Goal: Task Accomplishment & Management: Use online tool/utility

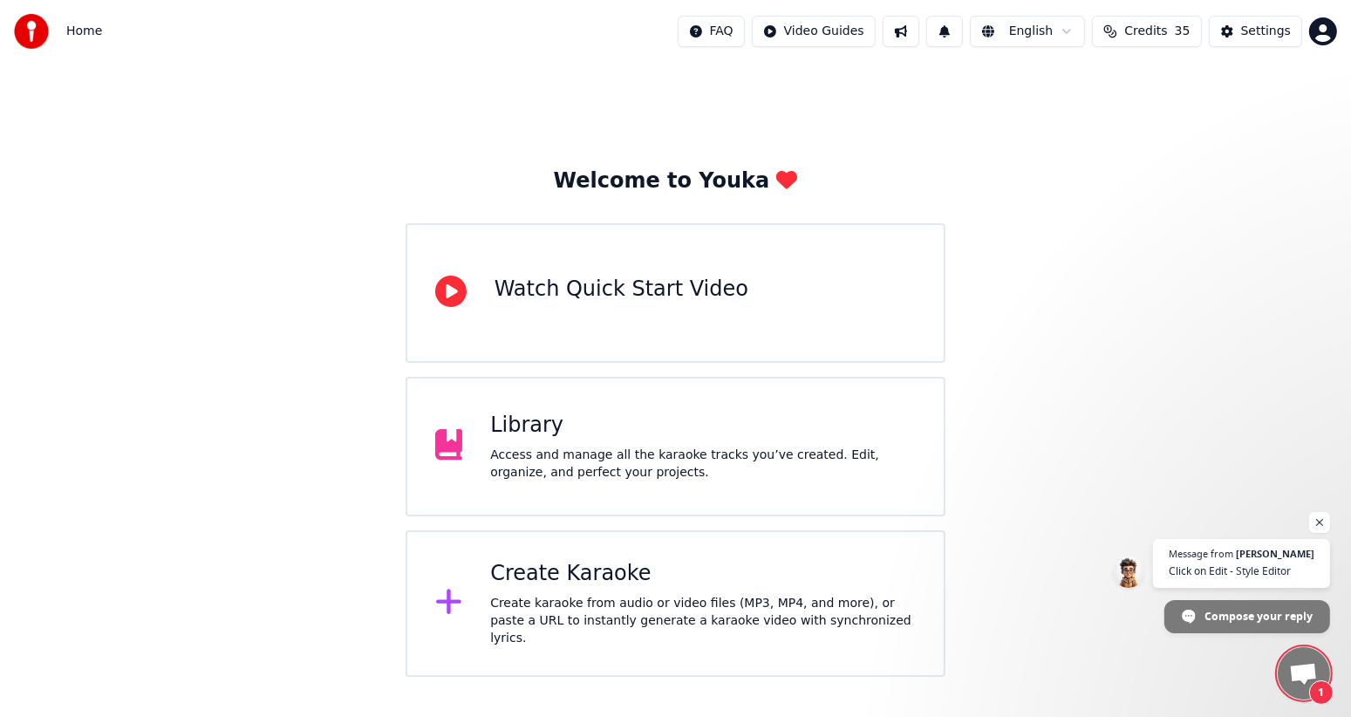
click at [1300, 674] on span "Open chat" at bounding box center [1303, 675] width 29 height 24
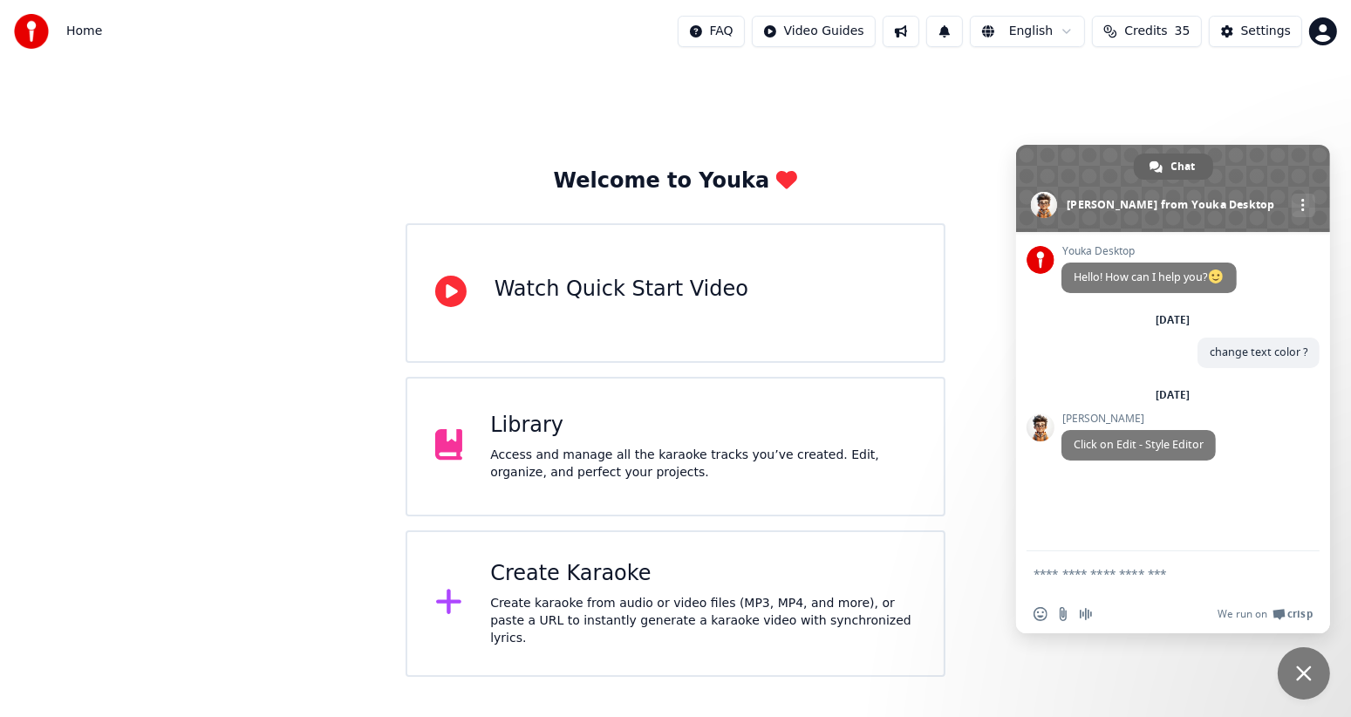
click at [1297, 94] on div "Welcome to Youka Watch Quick Start Video Library Access and manage all the kara…" at bounding box center [675, 370] width 1351 height 614
click at [1300, 673] on span "Close chat" at bounding box center [1304, 673] width 16 height 16
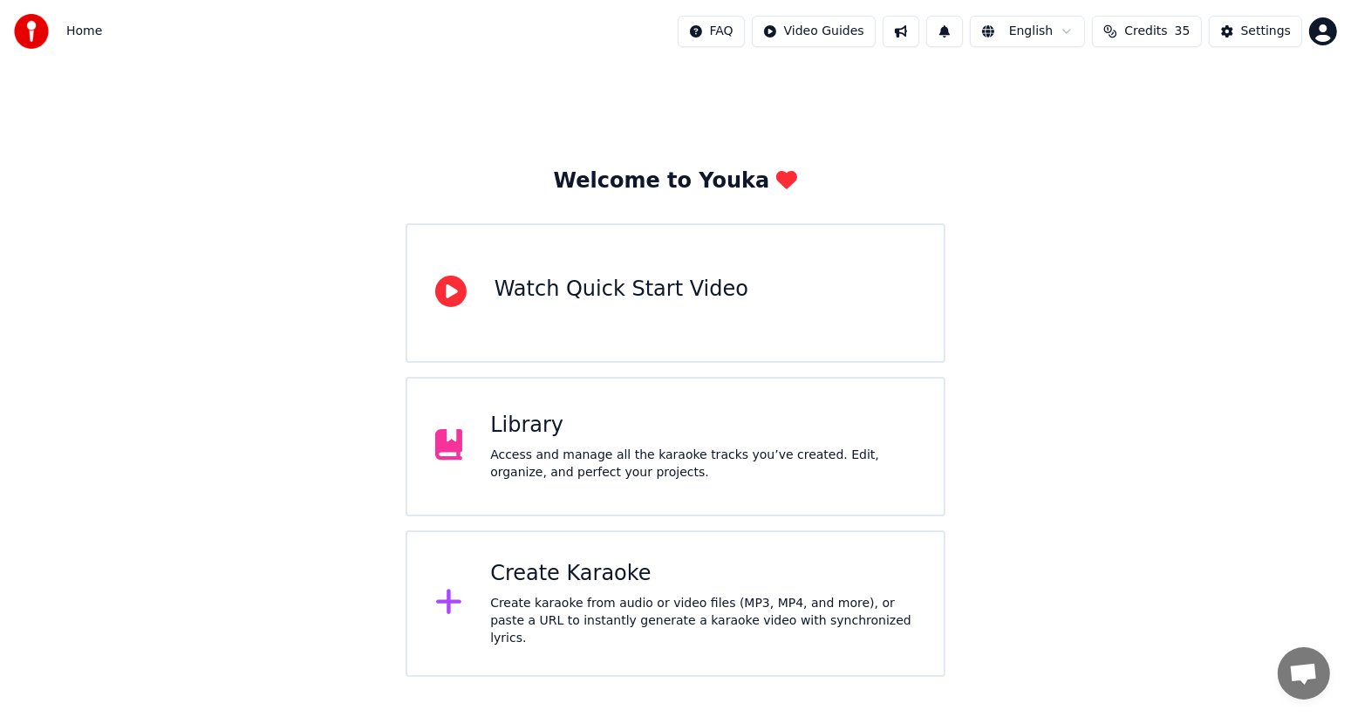
click at [494, 452] on div "Access and manage all the karaoke tracks you’ve created. Edit, organize, and pe…" at bounding box center [703, 463] width 426 height 35
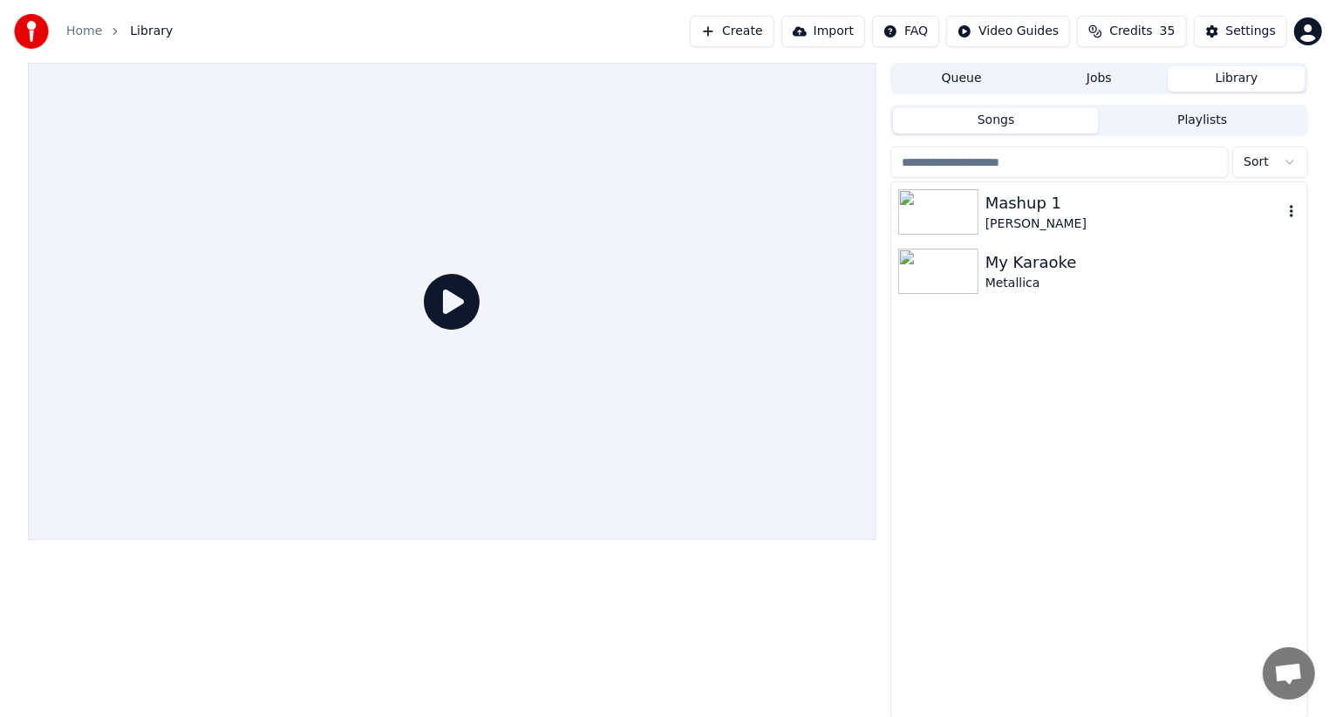
click at [947, 206] on img at bounding box center [938, 211] width 80 height 45
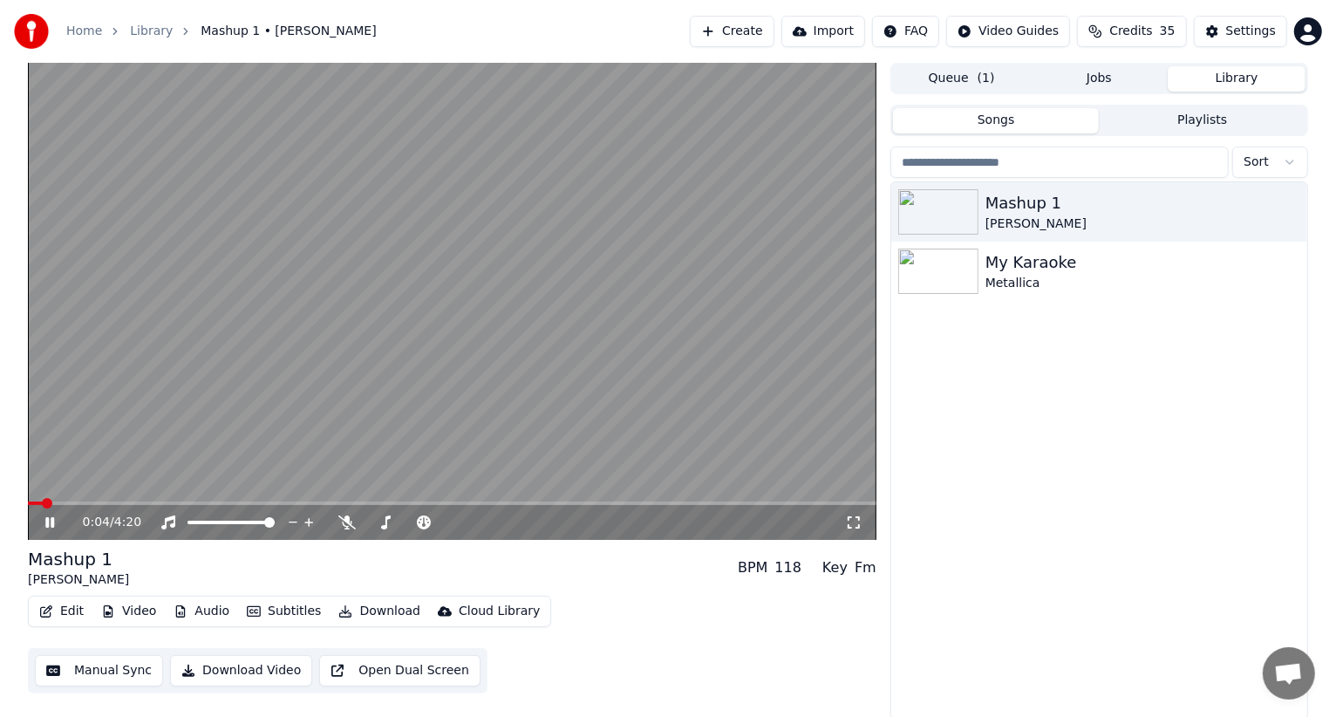
click at [1291, 681] on span "Open chat" at bounding box center [1288, 675] width 29 height 24
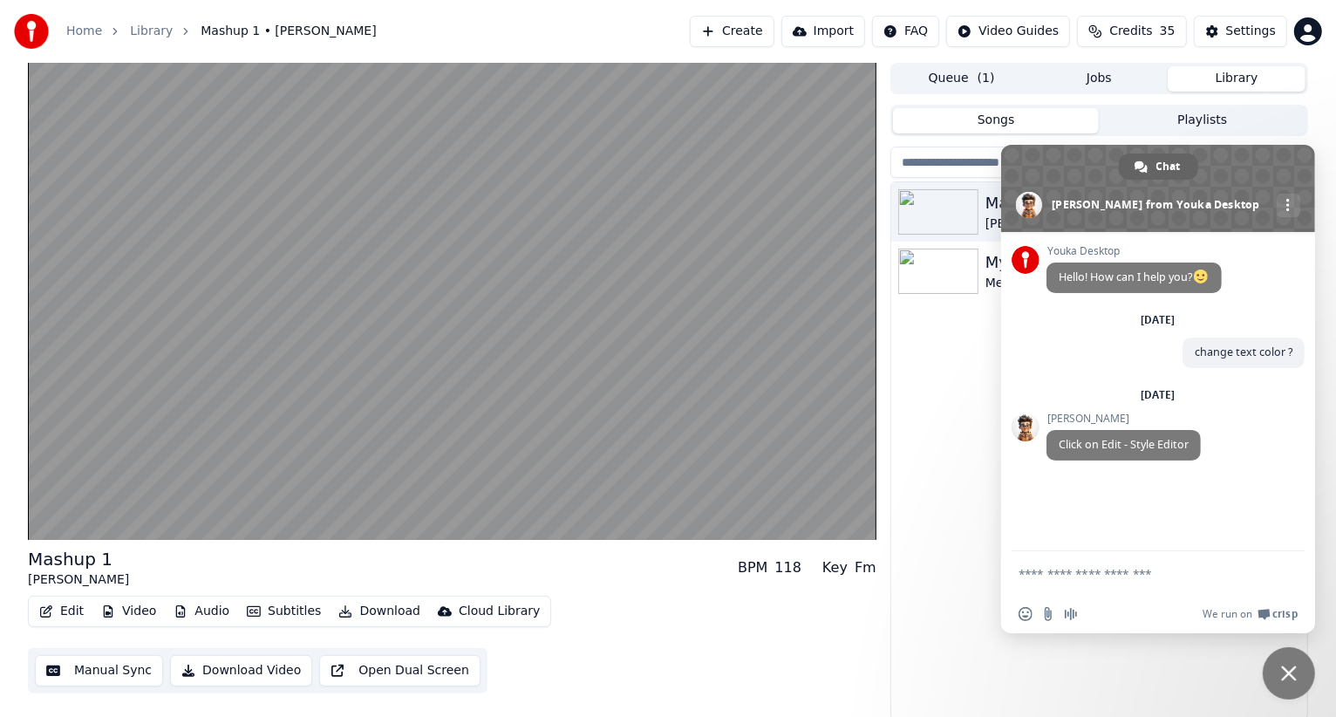
click at [1291, 681] on span "Close chat" at bounding box center [1289, 673] width 52 height 52
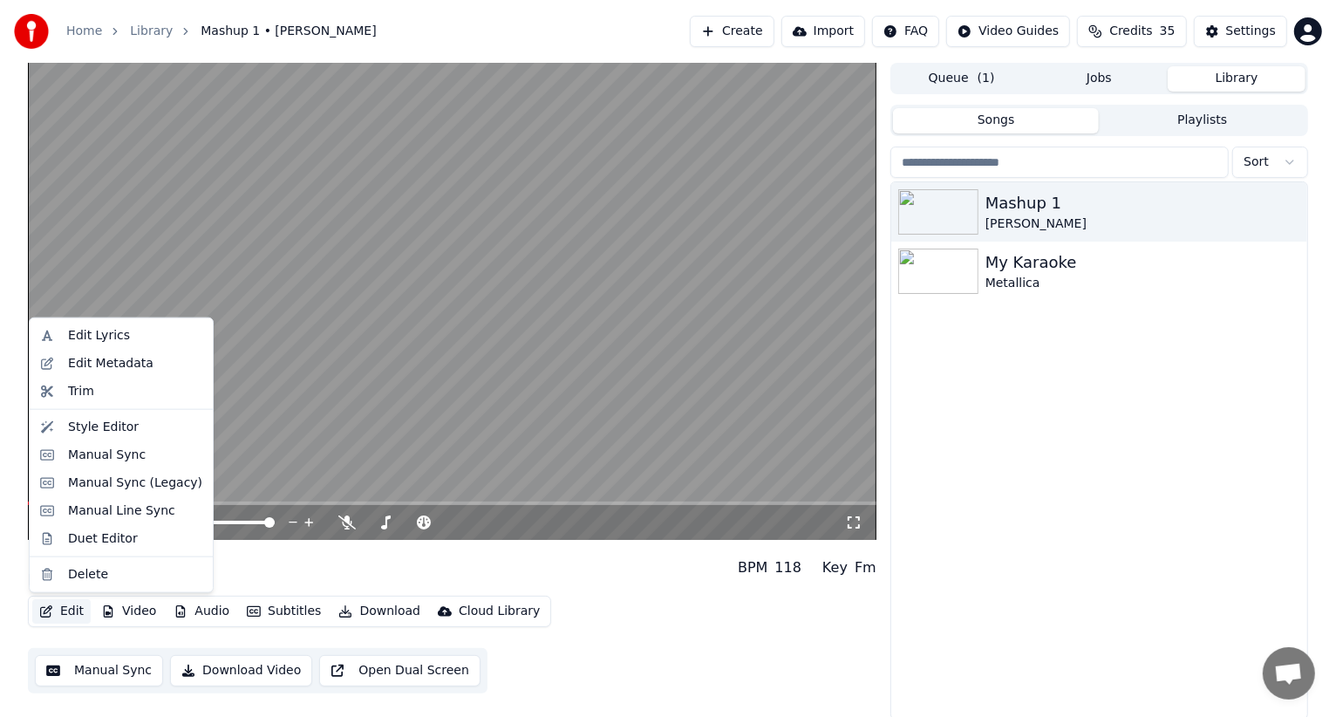
click at [64, 612] on button "Edit" at bounding box center [61, 611] width 58 height 24
click at [112, 422] on div "Style Editor" at bounding box center [103, 427] width 71 height 17
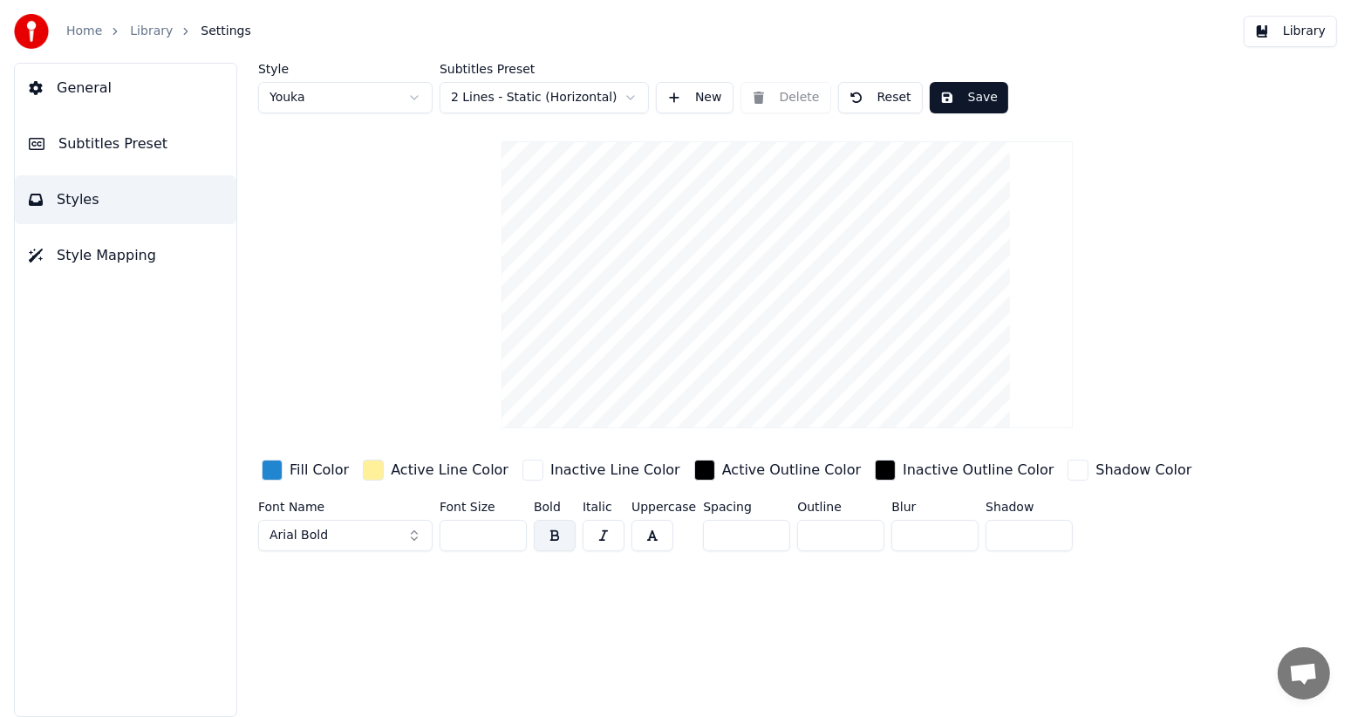
click at [416, 541] on button "Arial Bold" at bounding box center [345, 535] width 174 height 31
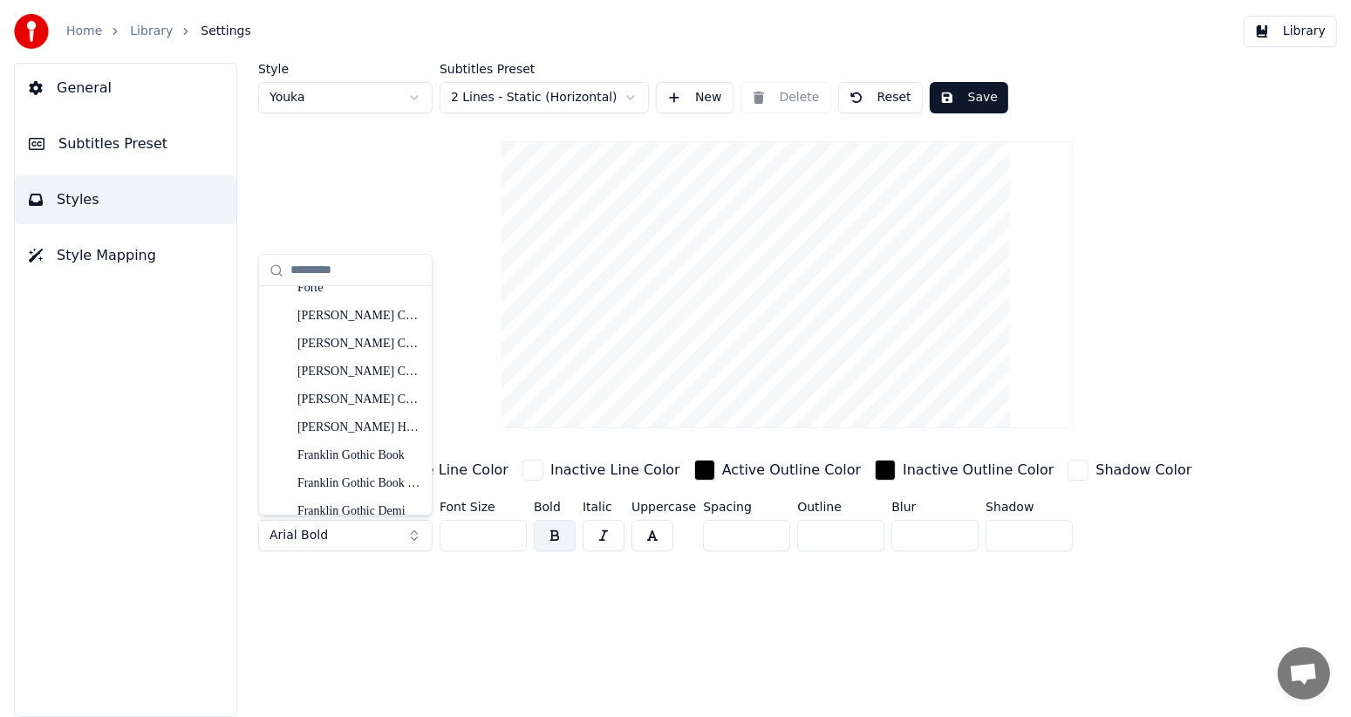
scroll to position [4815, 0]
click at [312, 484] on div "Forte" at bounding box center [359, 480] width 124 height 17
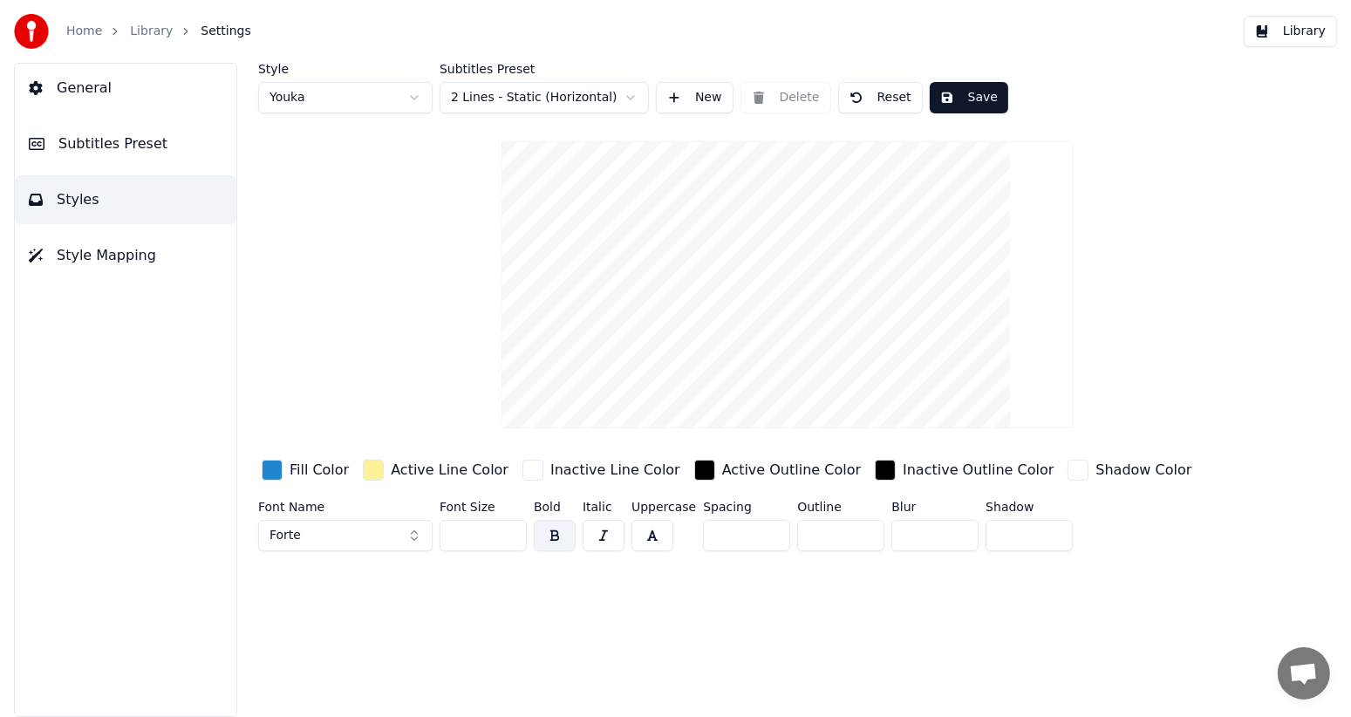
click at [507, 527] on input "**" at bounding box center [482, 535] width 87 height 31
click at [507, 526] on input "**" at bounding box center [482, 535] width 87 height 31
click at [507, 526] on input "***" at bounding box center [482, 535] width 87 height 31
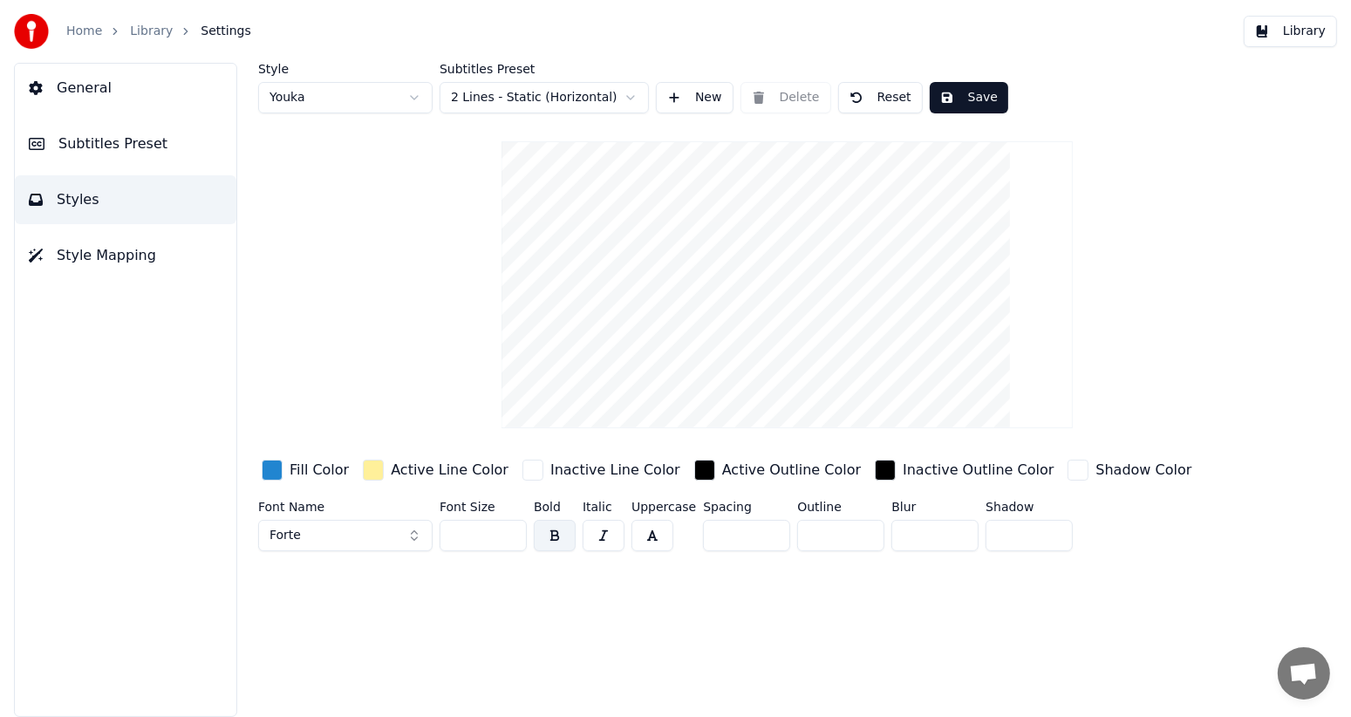
click at [507, 526] on input "***" at bounding box center [482, 535] width 87 height 31
type input "***"
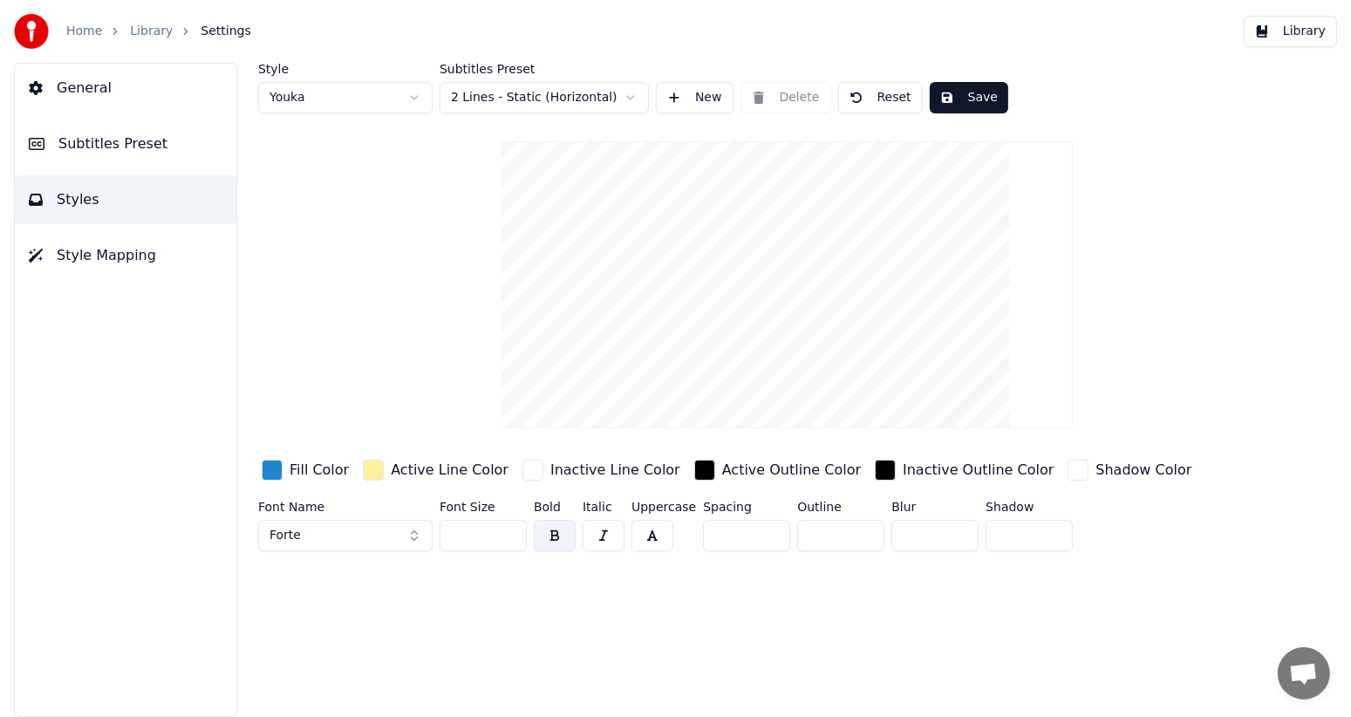
click at [507, 526] on input "***" at bounding box center [482, 535] width 87 height 31
click at [413, 537] on button "Forte" at bounding box center [345, 535] width 174 height 31
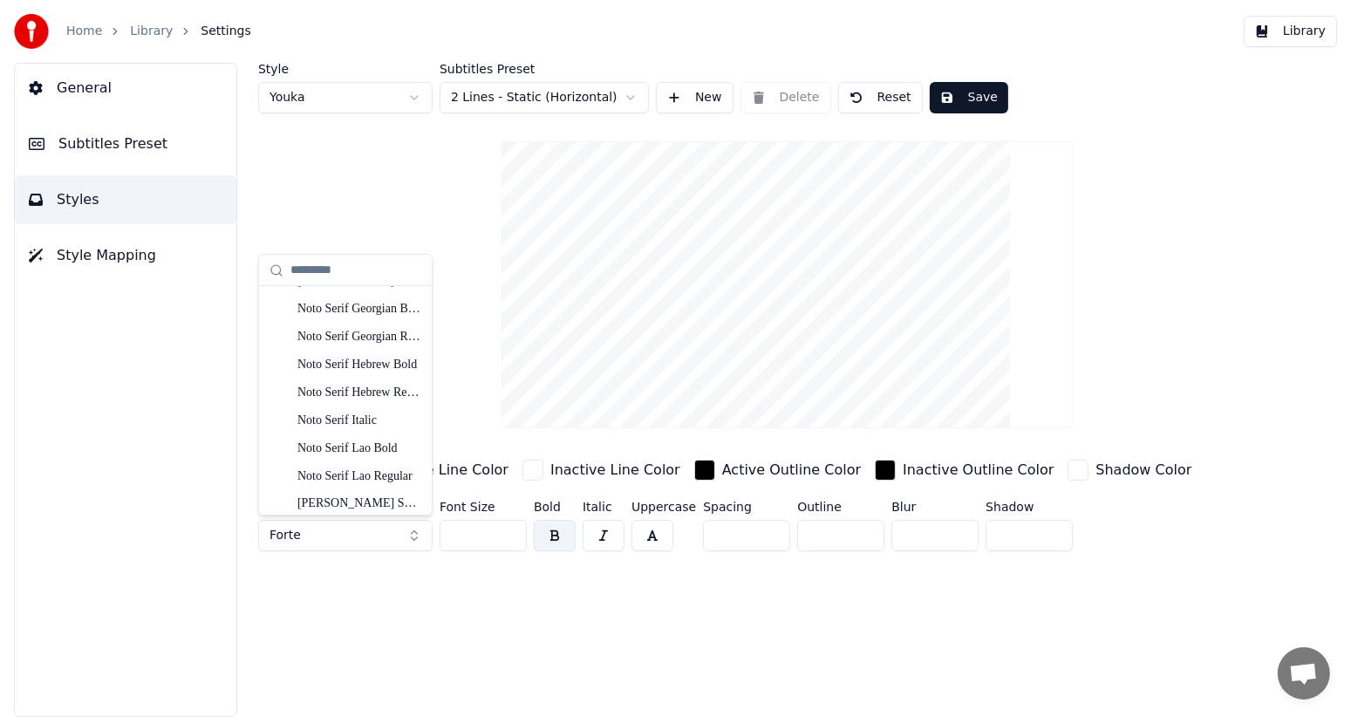
scroll to position [12007, 0]
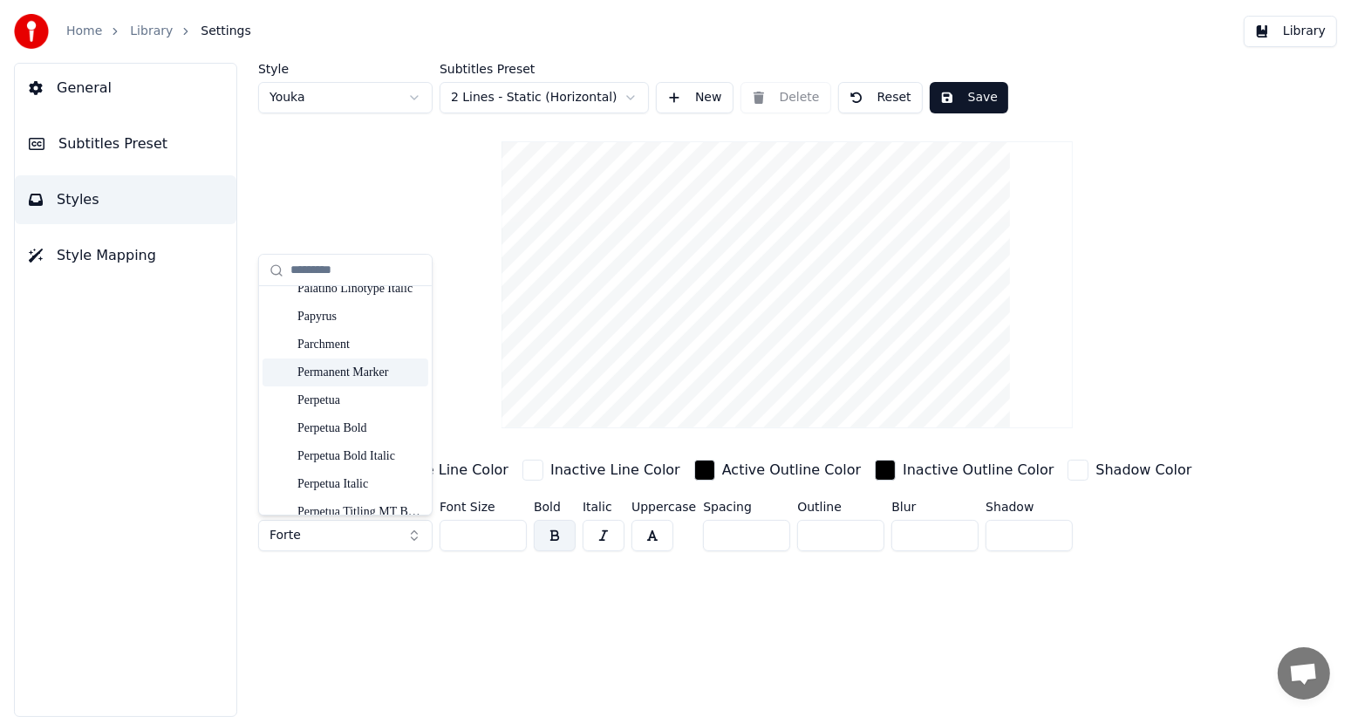
click at [360, 373] on div "Permanent Marker" at bounding box center [359, 372] width 124 height 17
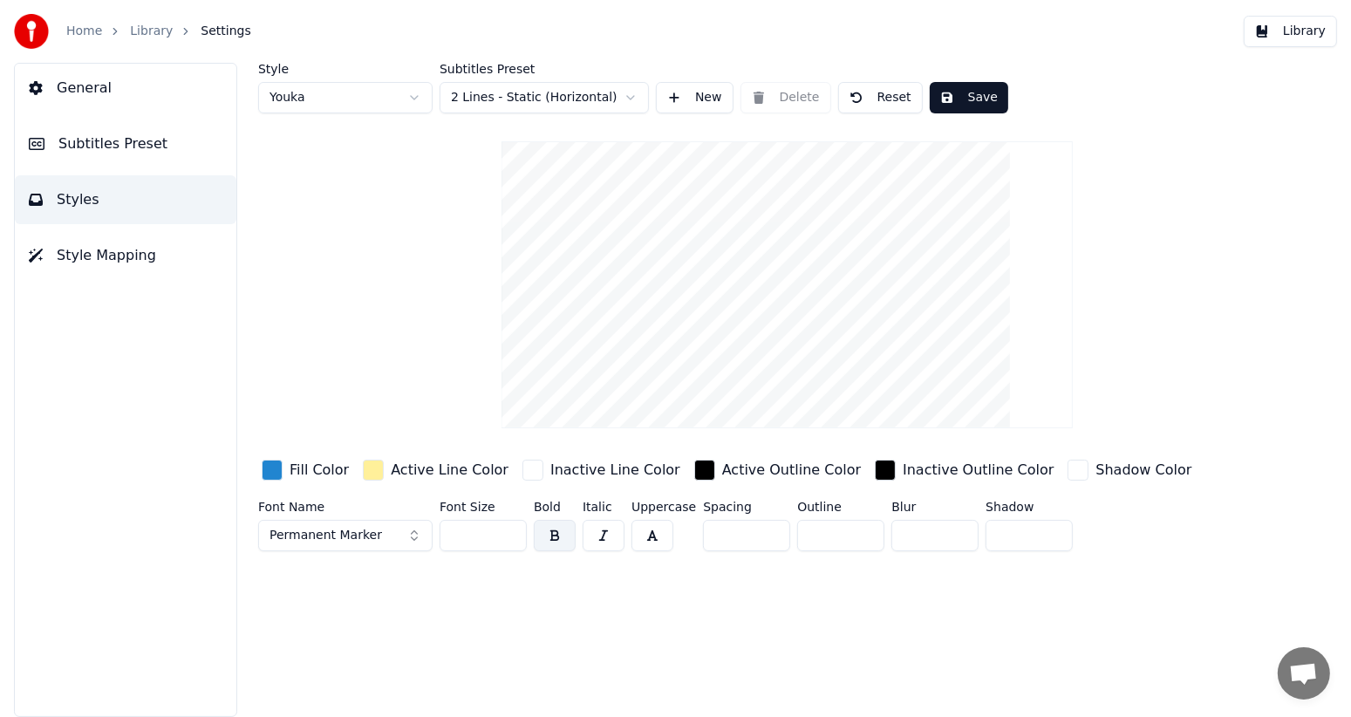
click at [134, 256] on span "Style Mapping" at bounding box center [106, 255] width 99 height 21
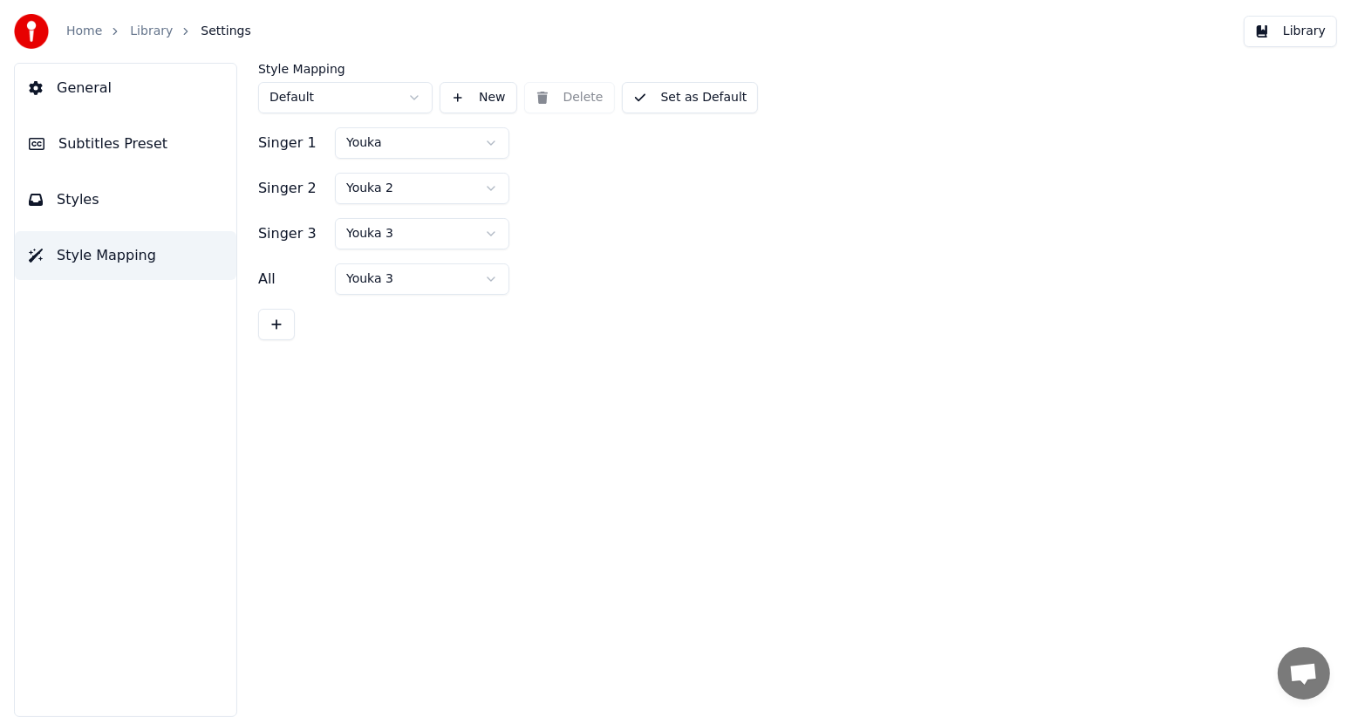
click at [95, 140] on span "Subtitles Preset" at bounding box center [112, 143] width 109 height 21
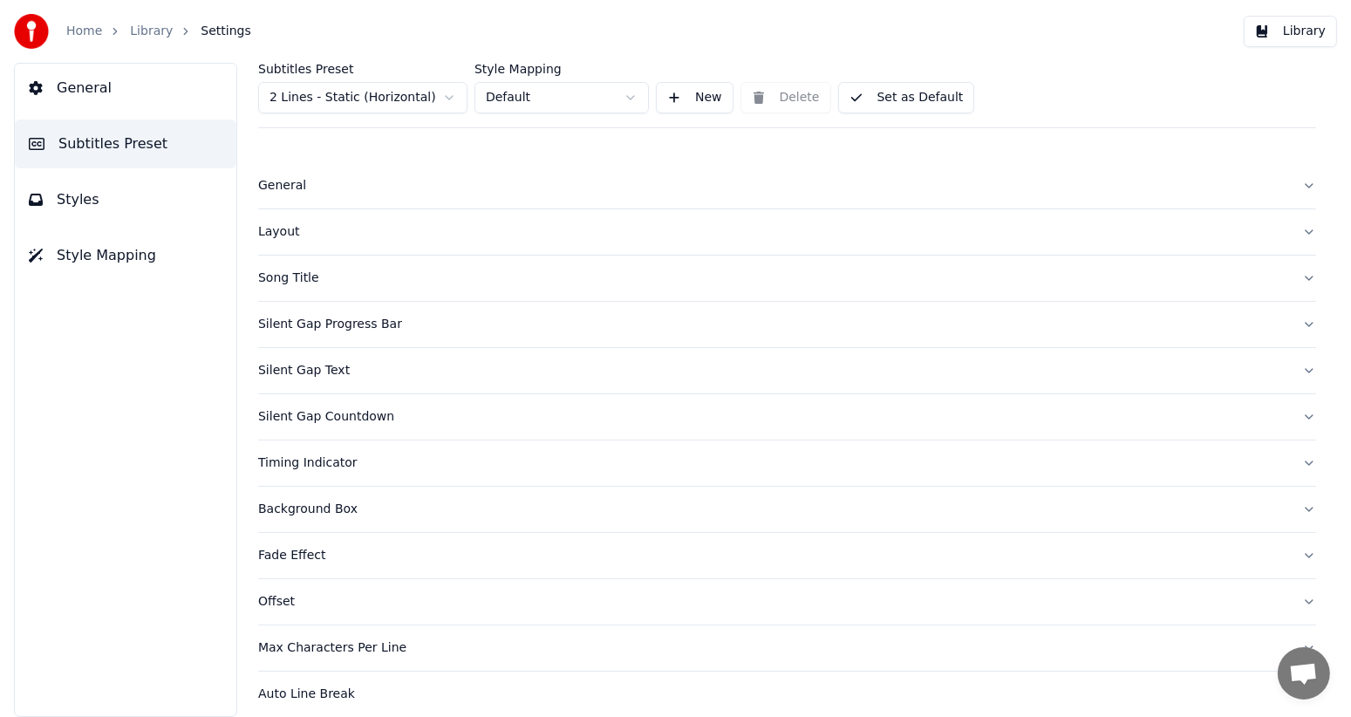
click at [81, 86] on span "General" at bounding box center [84, 88] width 55 height 21
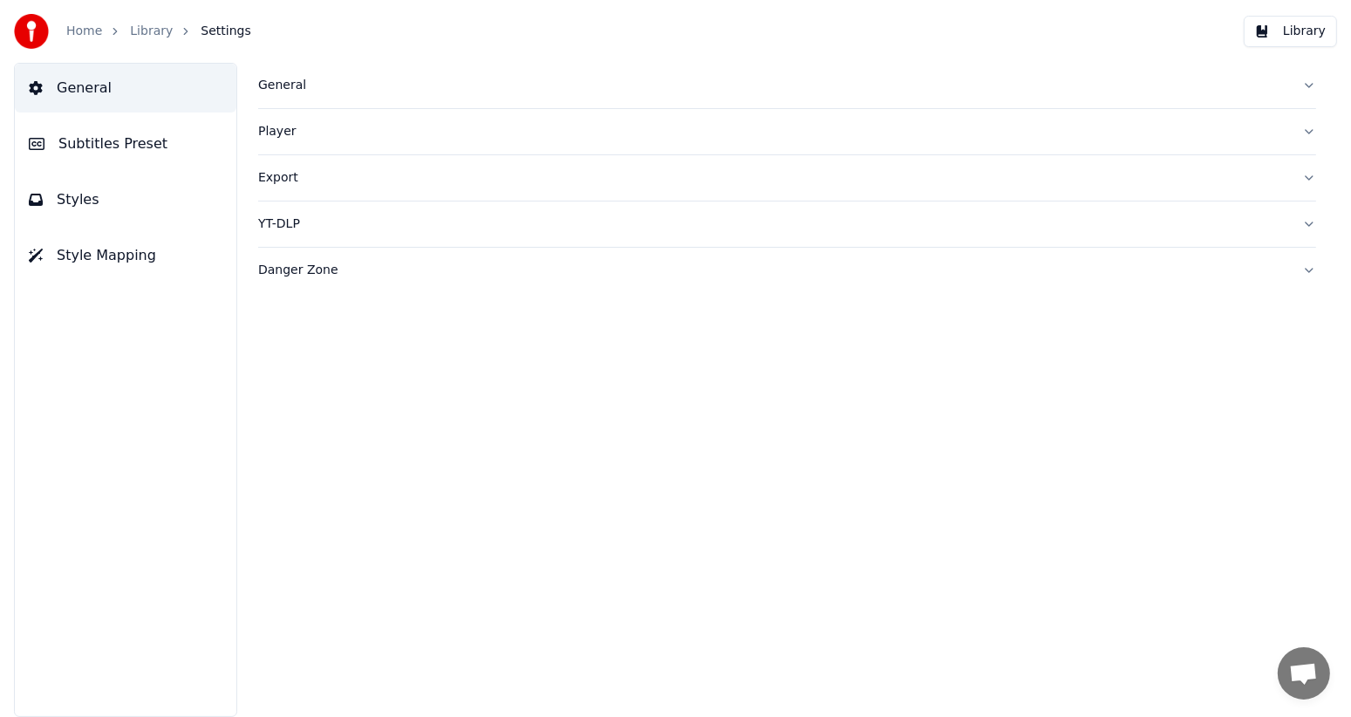
click at [1300, 32] on button "Library" at bounding box center [1289, 31] width 93 height 31
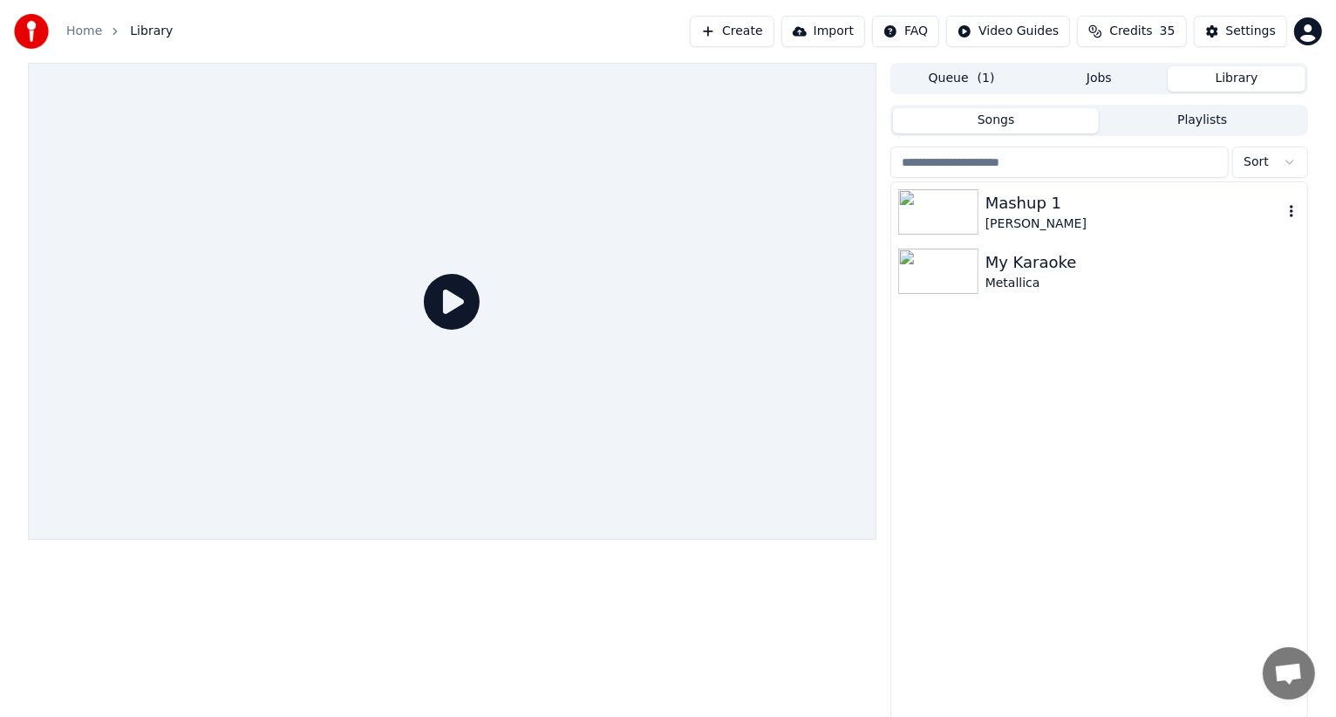
click at [944, 204] on img at bounding box center [938, 211] width 80 height 45
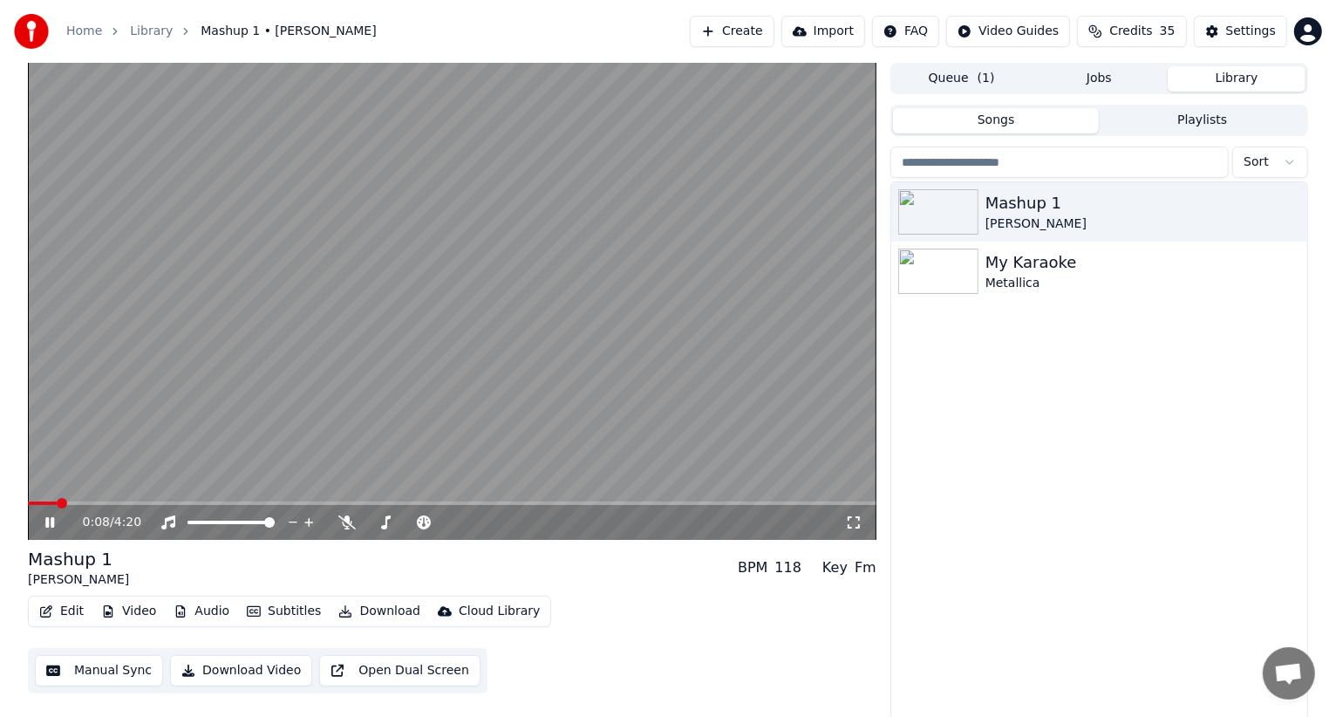
click at [197, 606] on button "Audio" at bounding box center [202, 611] width 70 height 24
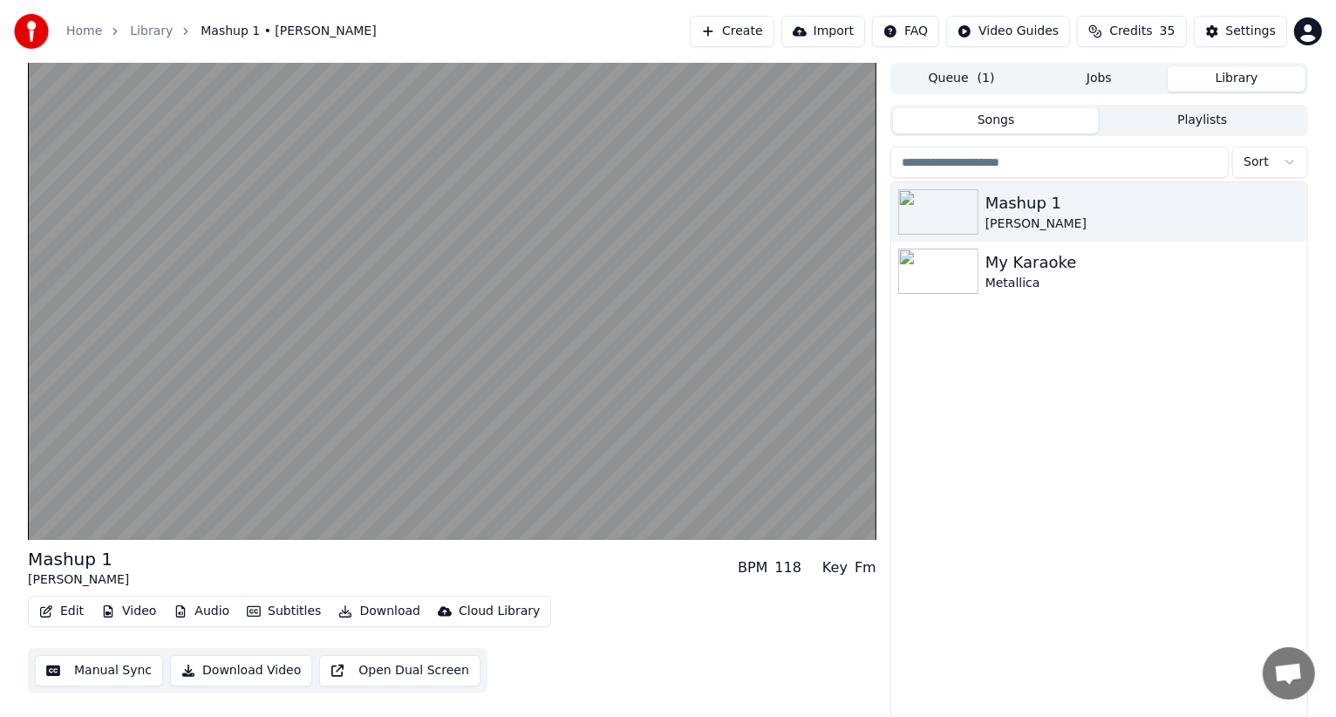
click at [631, 560] on div "Mashup 1 [PERSON_NAME] BPM 118 Key Fm" at bounding box center [452, 568] width 848 height 42
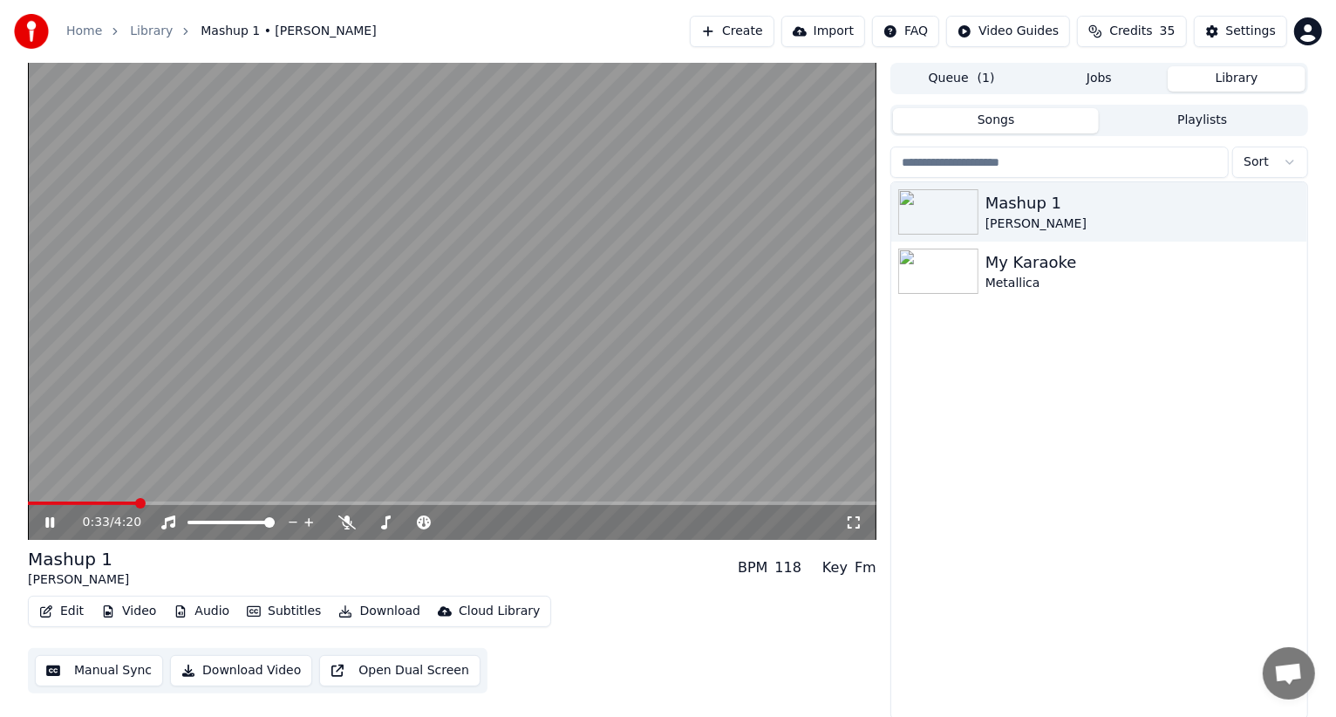
click at [47, 521] on icon at bounding box center [62, 522] width 41 height 14
click at [359, 612] on button "Download" at bounding box center [379, 611] width 96 height 24
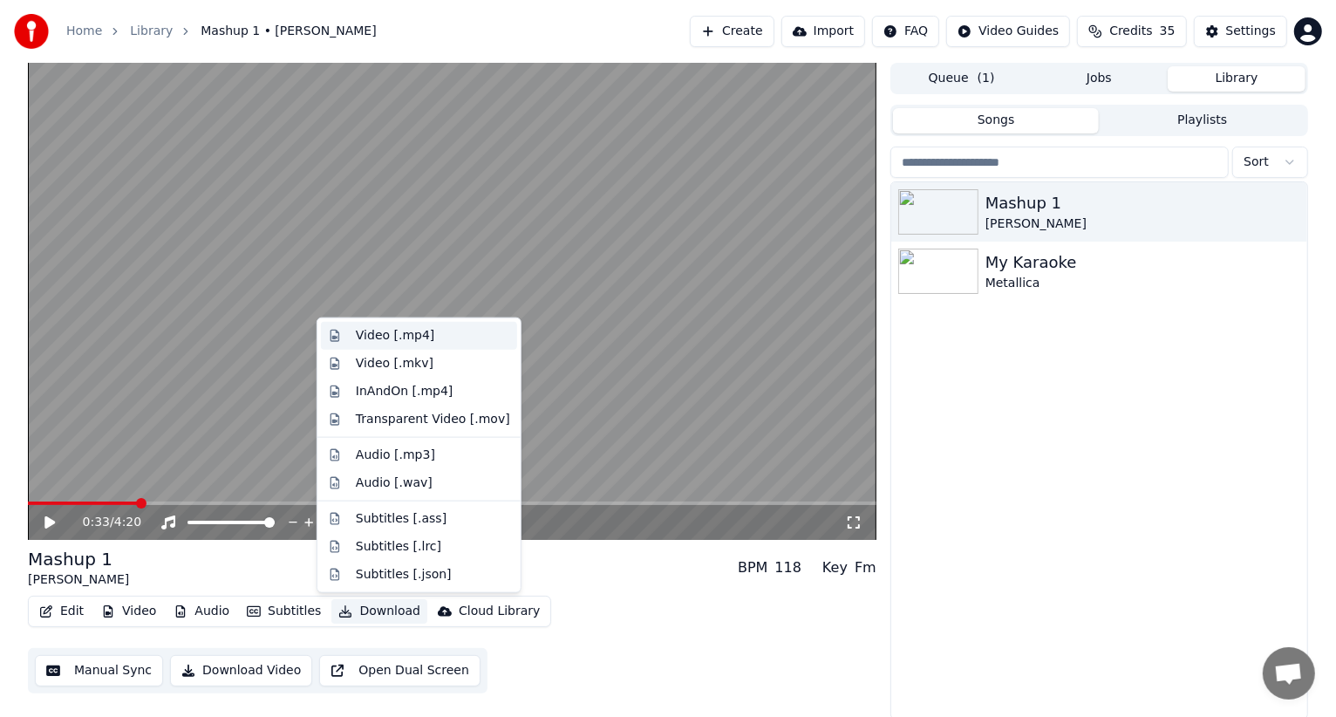
click at [376, 327] on div "Video [.mp4]" at bounding box center [395, 335] width 78 height 17
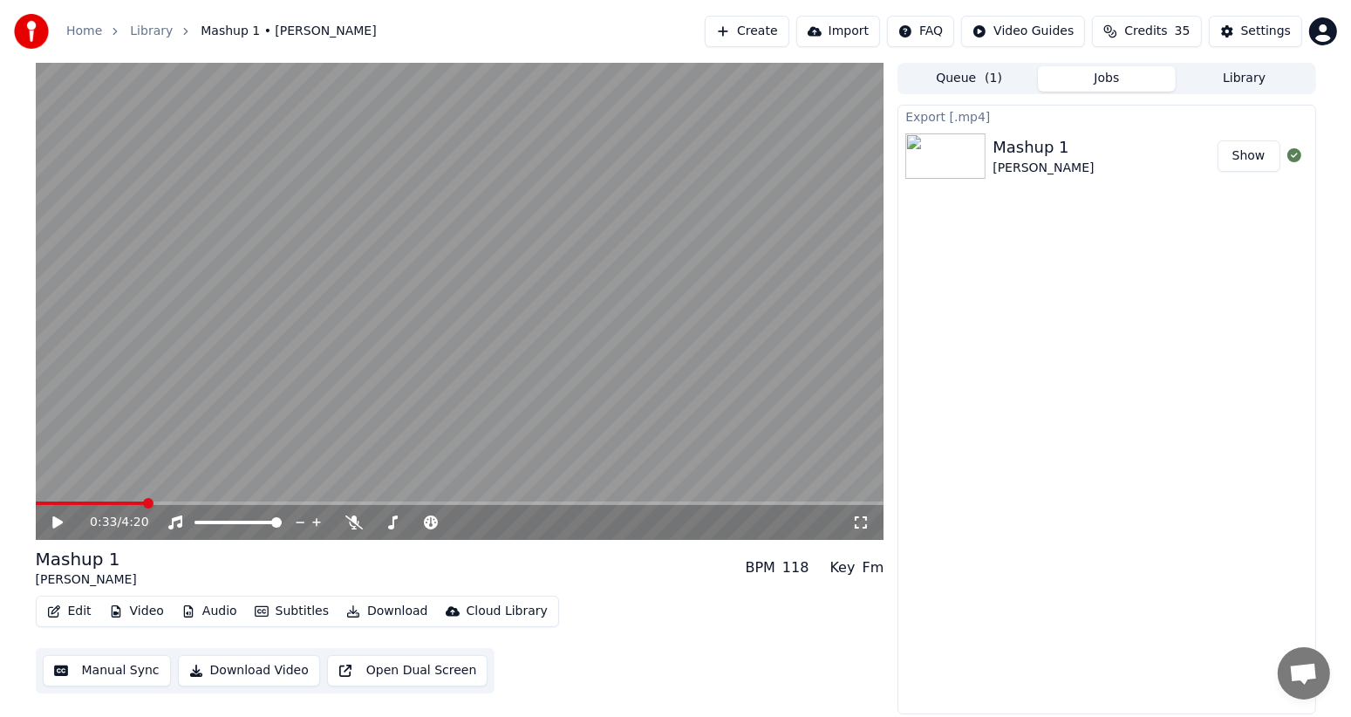
click at [994, 411] on div "Export [.mp4] Mashup 1 [PERSON_NAME] Show" at bounding box center [1106, 410] width 418 height 610
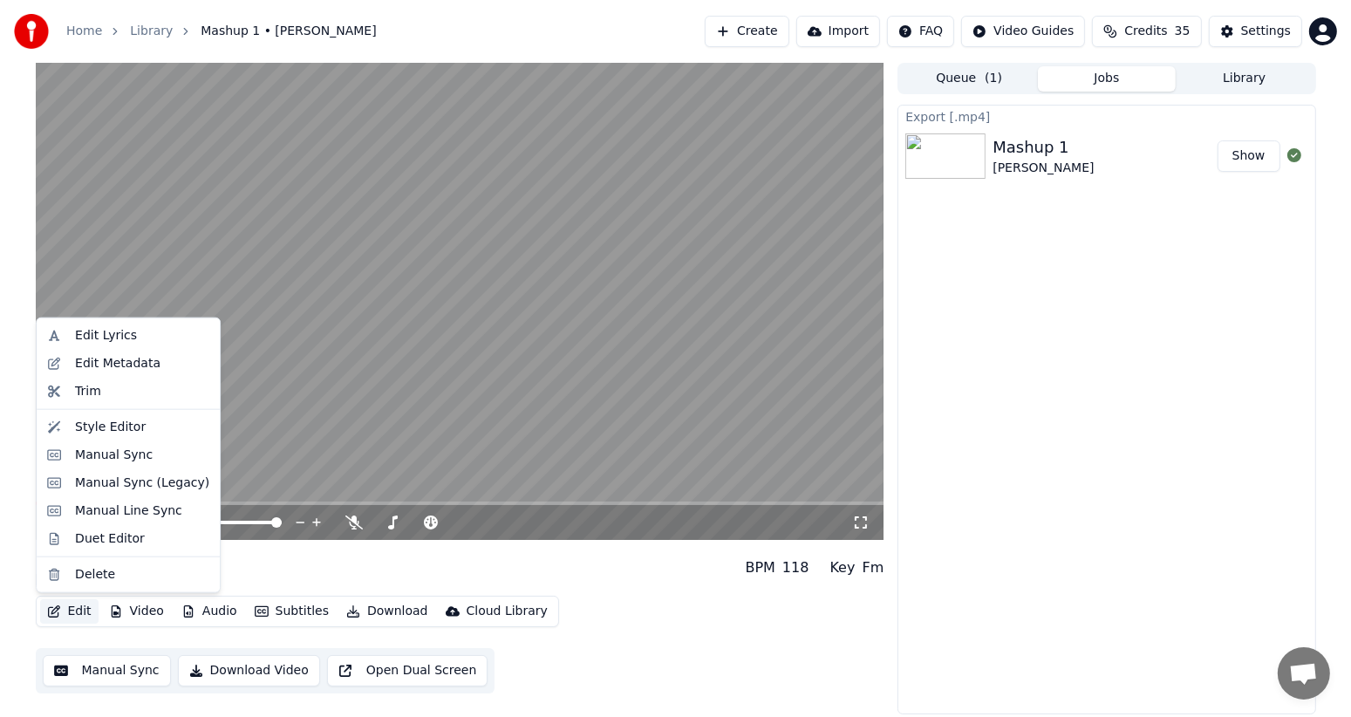
click at [69, 613] on button "Edit" at bounding box center [69, 611] width 58 height 24
click at [85, 333] on div "Edit Lyrics" at bounding box center [106, 335] width 62 height 17
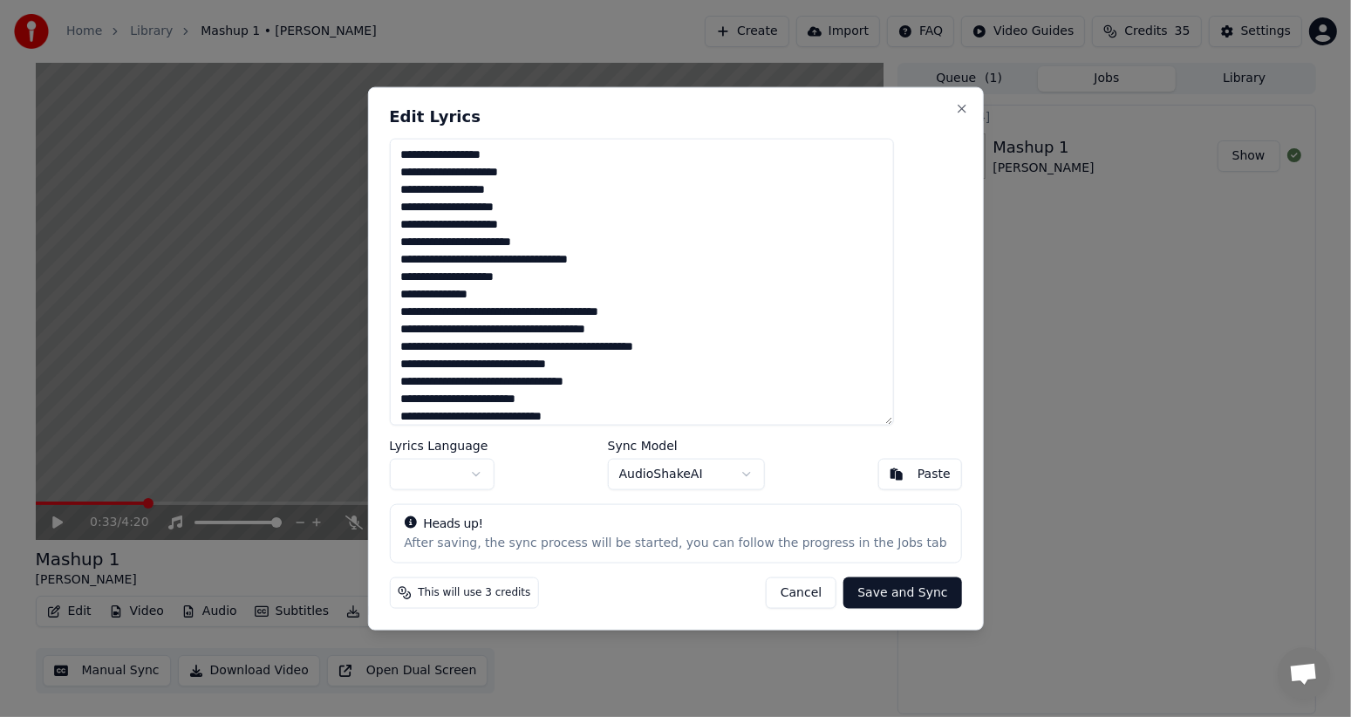
click at [438, 362] on textarea at bounding box center [641, 282] width 504 height 287
type textarea "**********"
click at [843, 592] on button "Save and Sync" at bounding box center [902, 591] width 118 height 31
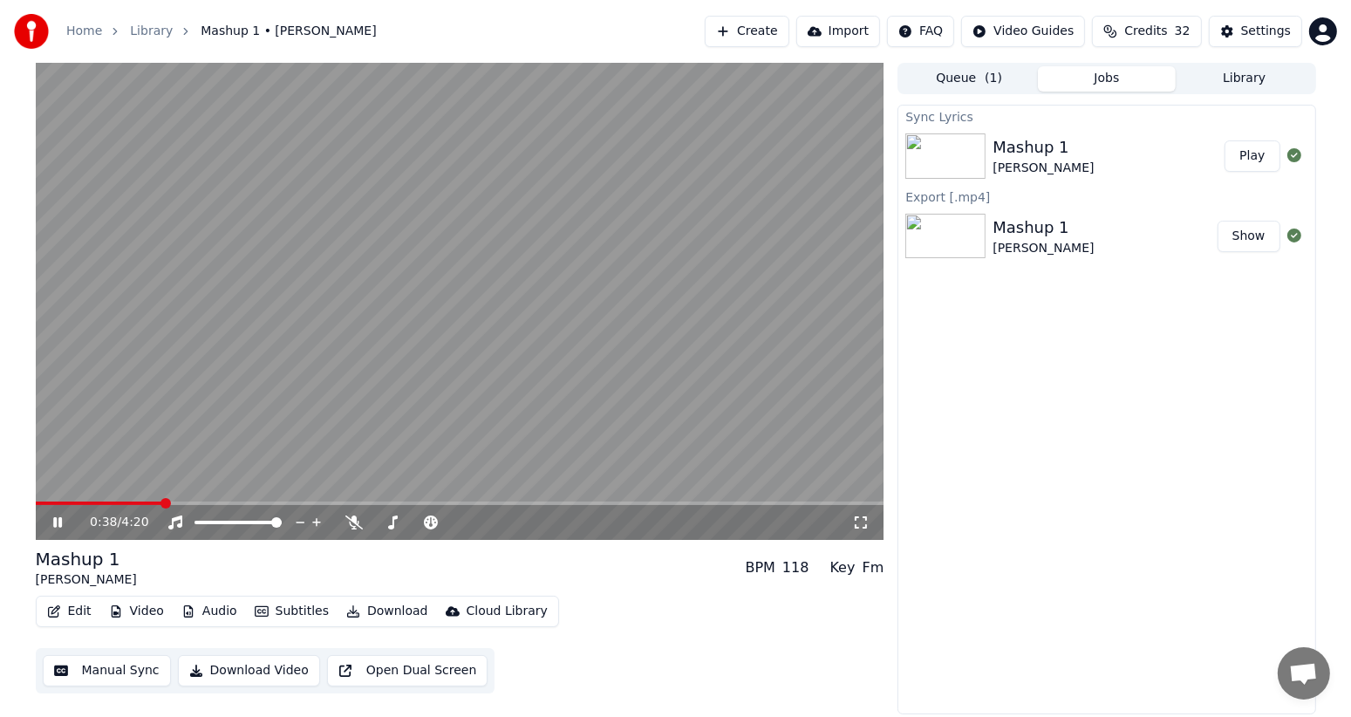
click at [57, 523] on icon at bounding box center [70, 522] width 41 height 14
click at [366, 605] on button "Download" at bounding box center [387, 611] width 96 height 24
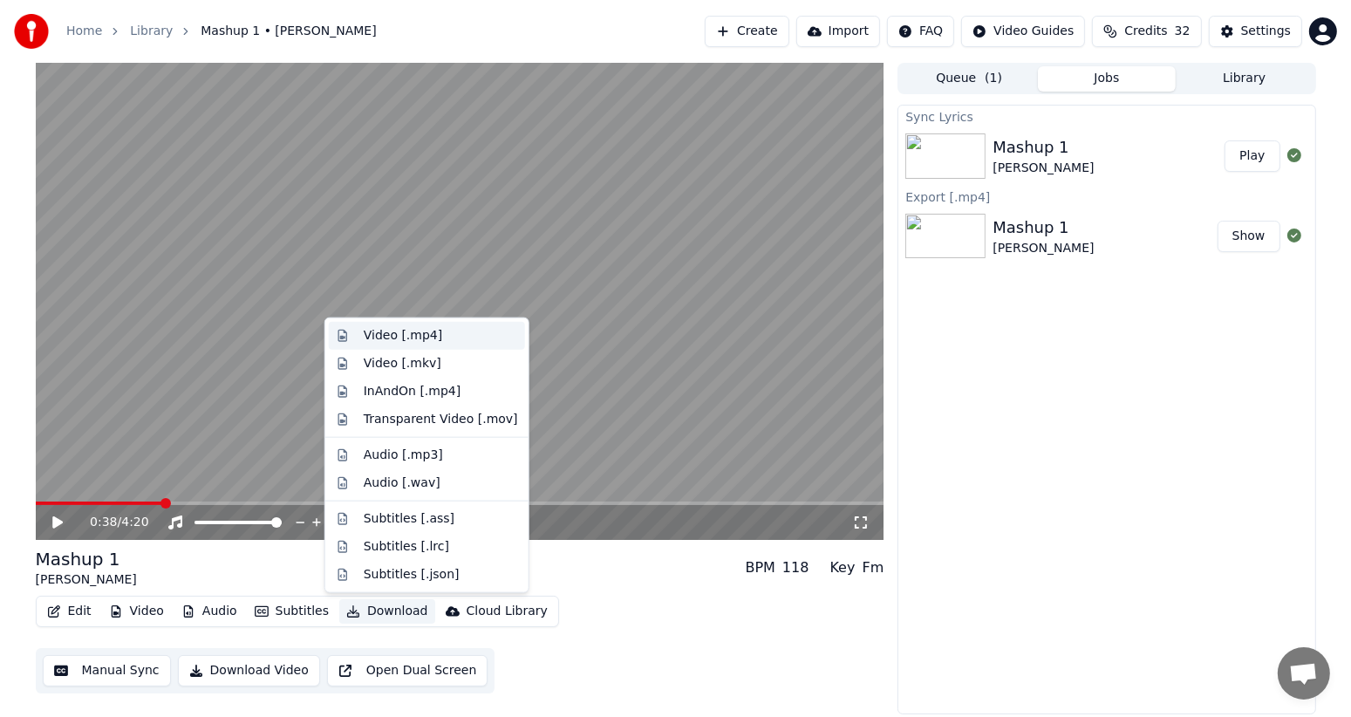
click at [418, 330] on div "Video [.mp4]" at bounding box center [403, 335] width 78 height 17
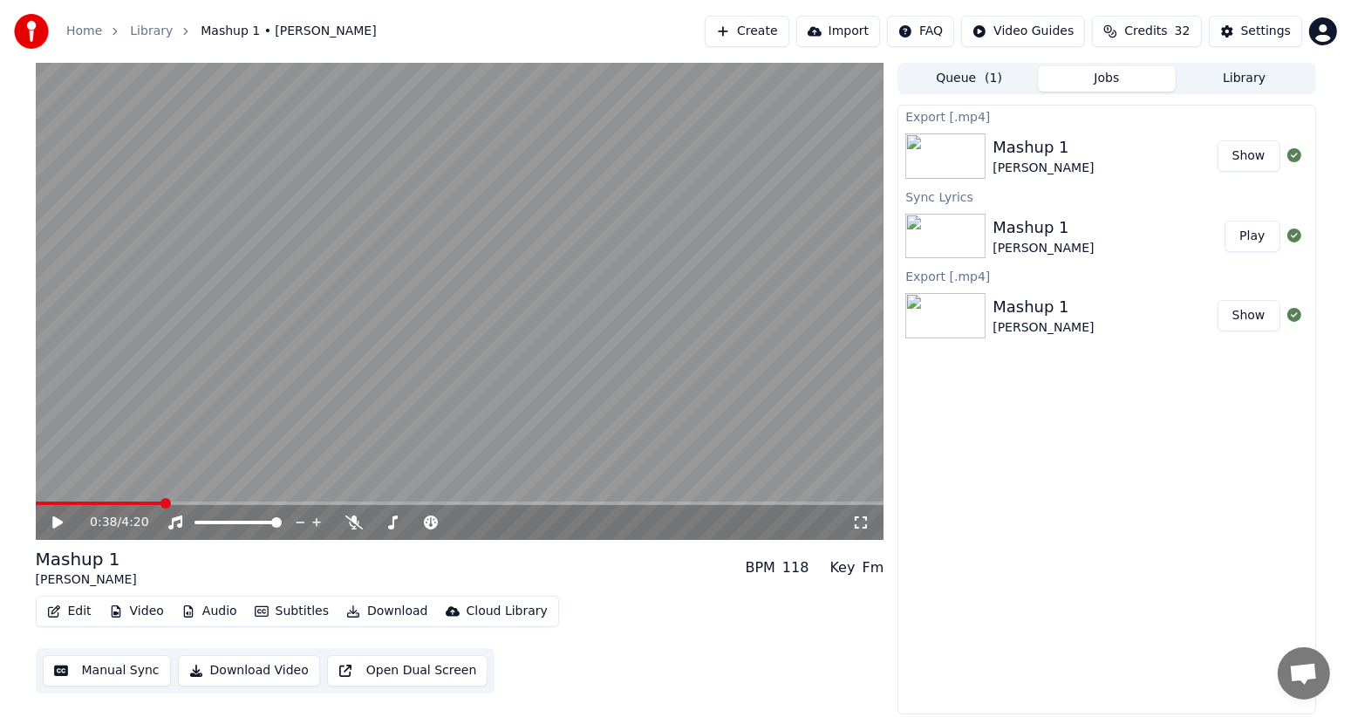
click at [1246, 154] on button "Show" at bounding box center [1248, 155] width 63 height 31
click at [1300, 676] on span "Open chat" at bounding box center [1303, 675] width 29 height 24
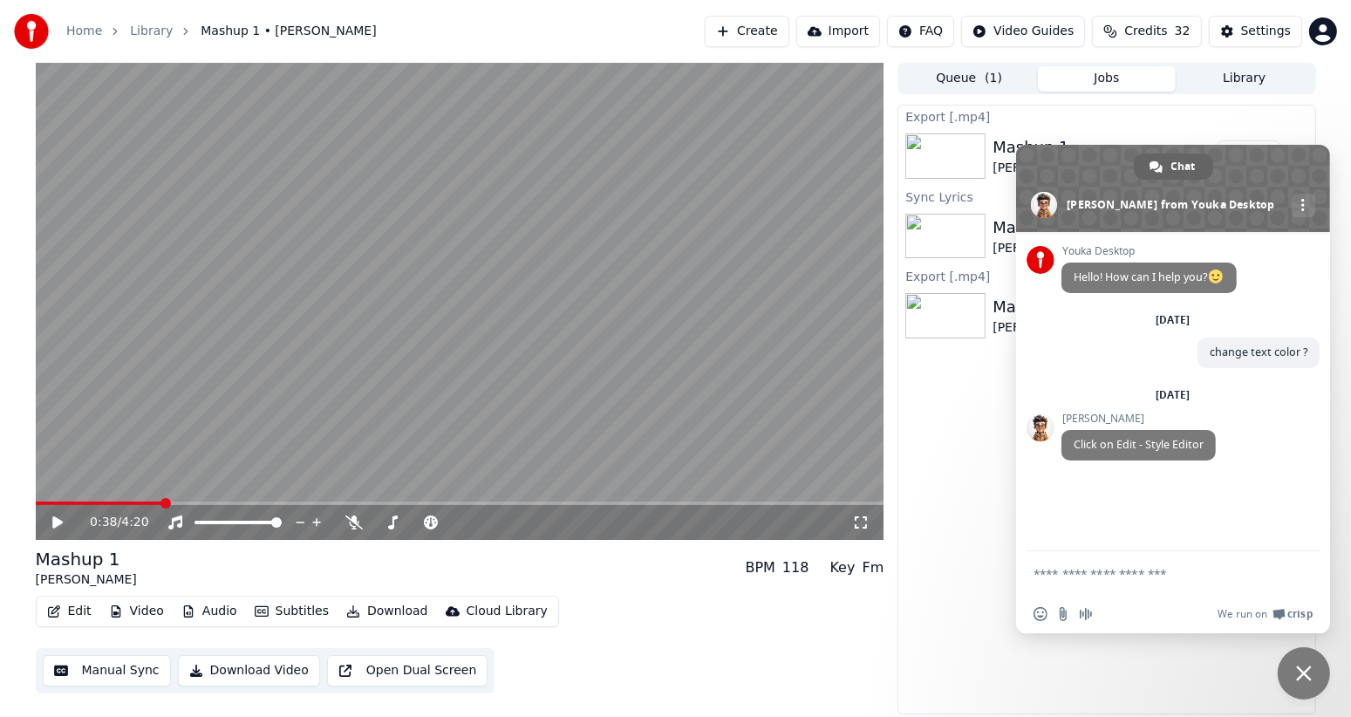
click at [1085, 576] on textarea "Compose your message..." at bounding box center [1155, 573] width 244 height 44
click at [1057, 575] on textarea "**********" at bounding box center [1155, 564] width 244 height 59
click at [1144, 577] on textarea "**********" at bounding box center [1155, 564] width 244 height 59
type textarea "**********"
click at [1303, 667] on span "Close chat" at bounding box center [1304, 673] width 16 height 16
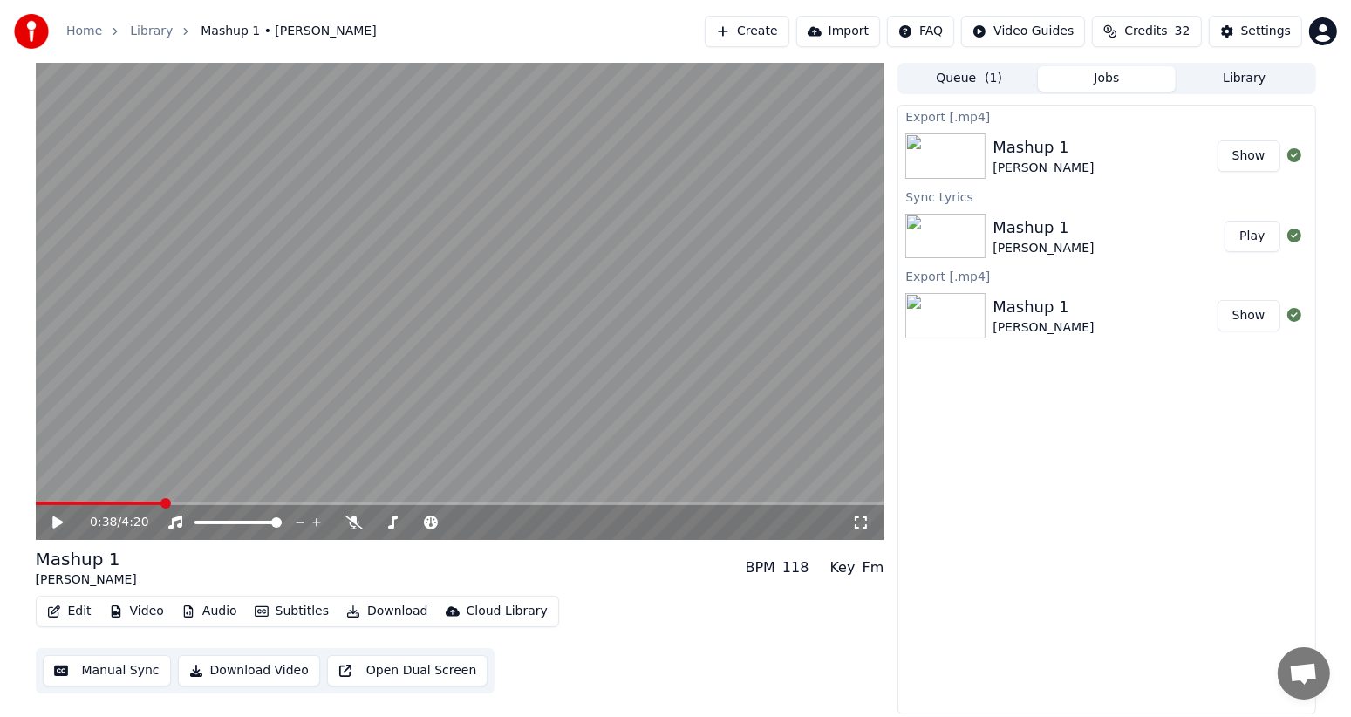
click at [1250, 155] on button "Show" at bounding box center [1248, 155] width 63 height 31
click at [1243, 154] on button "Show" at bounding box center [1248, 155] width 63 height 31
click at [766, 24] on button "Create" at bounding box center [747, 31] width 85 height 31
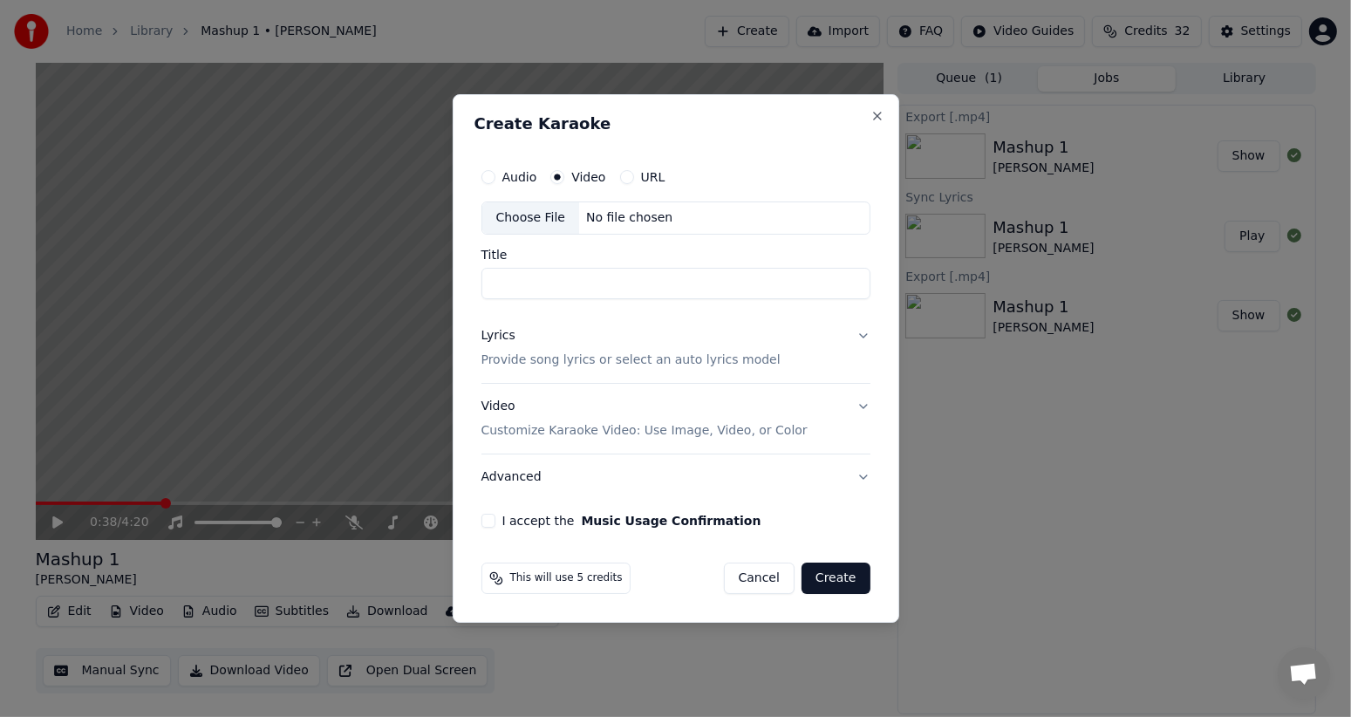
click at [525, 210] on div "Choose File" at bounding box center [531, 217] width 98 height 31
type input "**********"
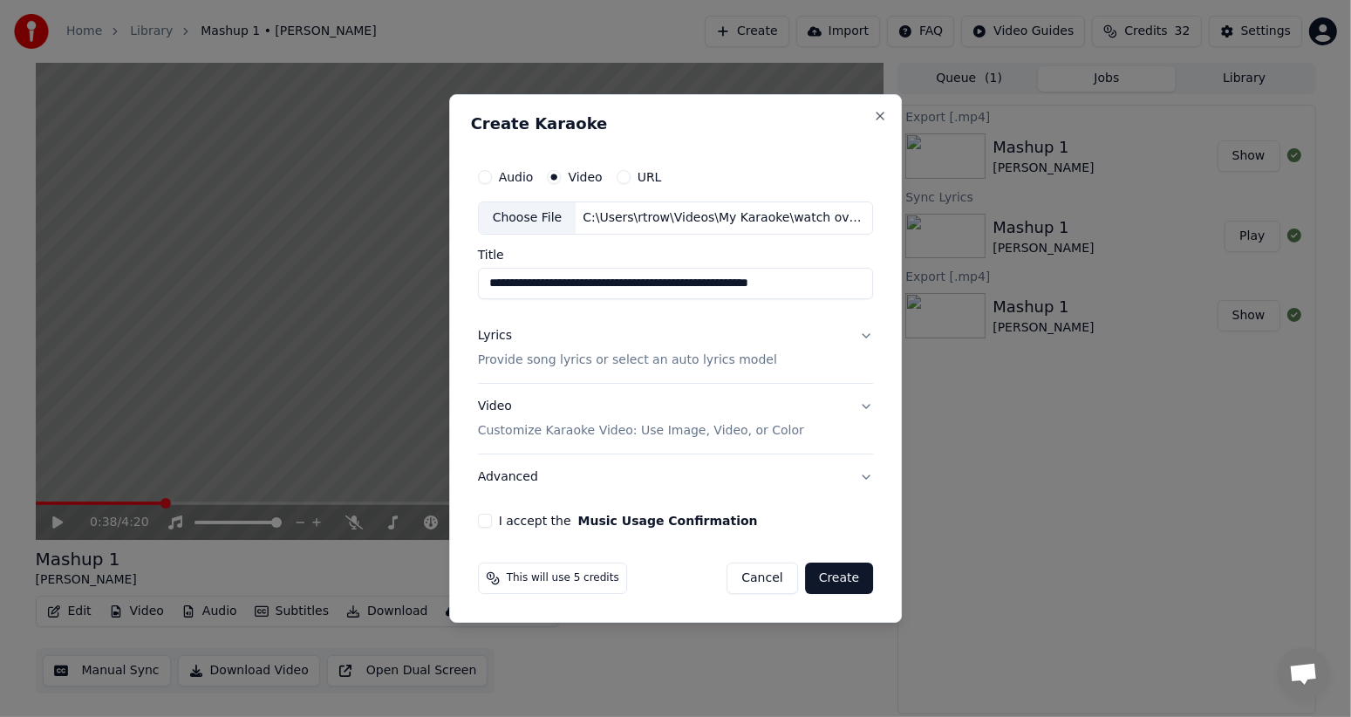
click at [702, 424] on p "Customize Karaoke Video: Use Image, Video, or Color" at bounding box center [641, 430] width 326 height 17
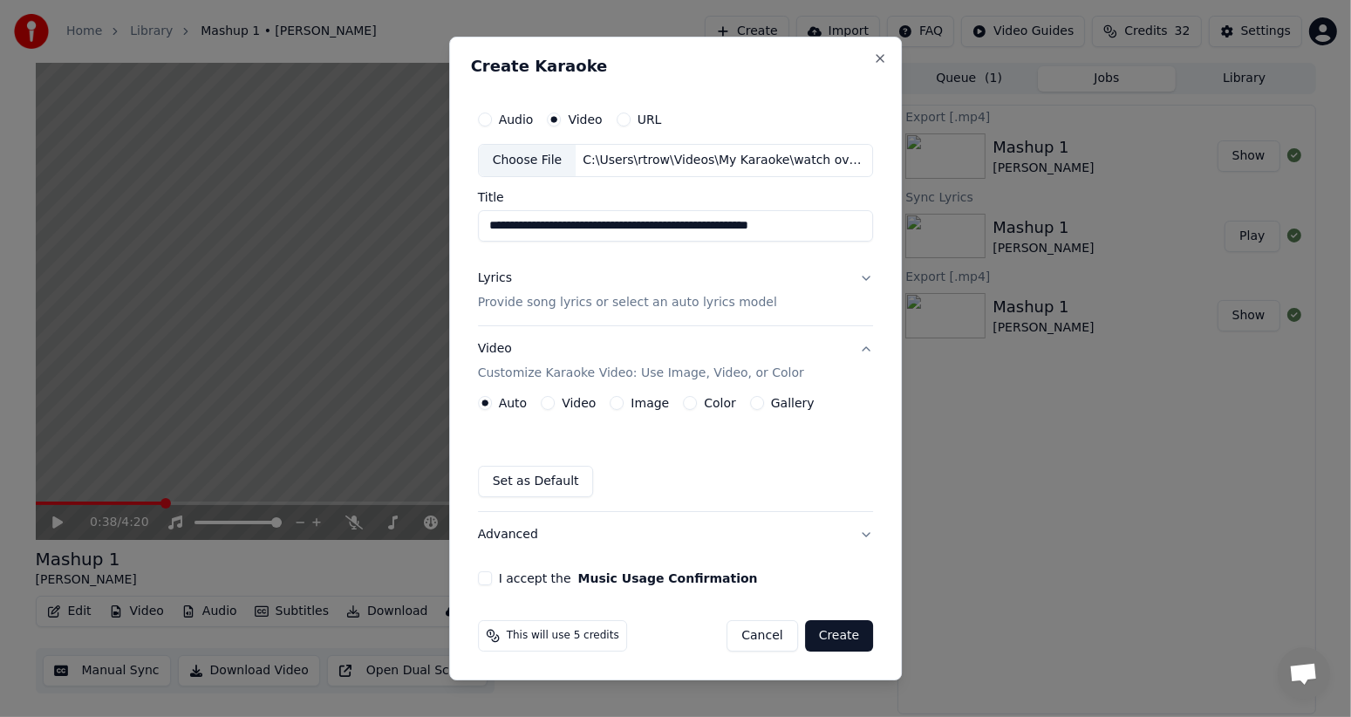
click at [713, 397] on label "Color" at bounding box center [720, 403] width 32 height 12
click at [697, 397] on button "Color" at bounding box center [690, 403] width 14 height 14
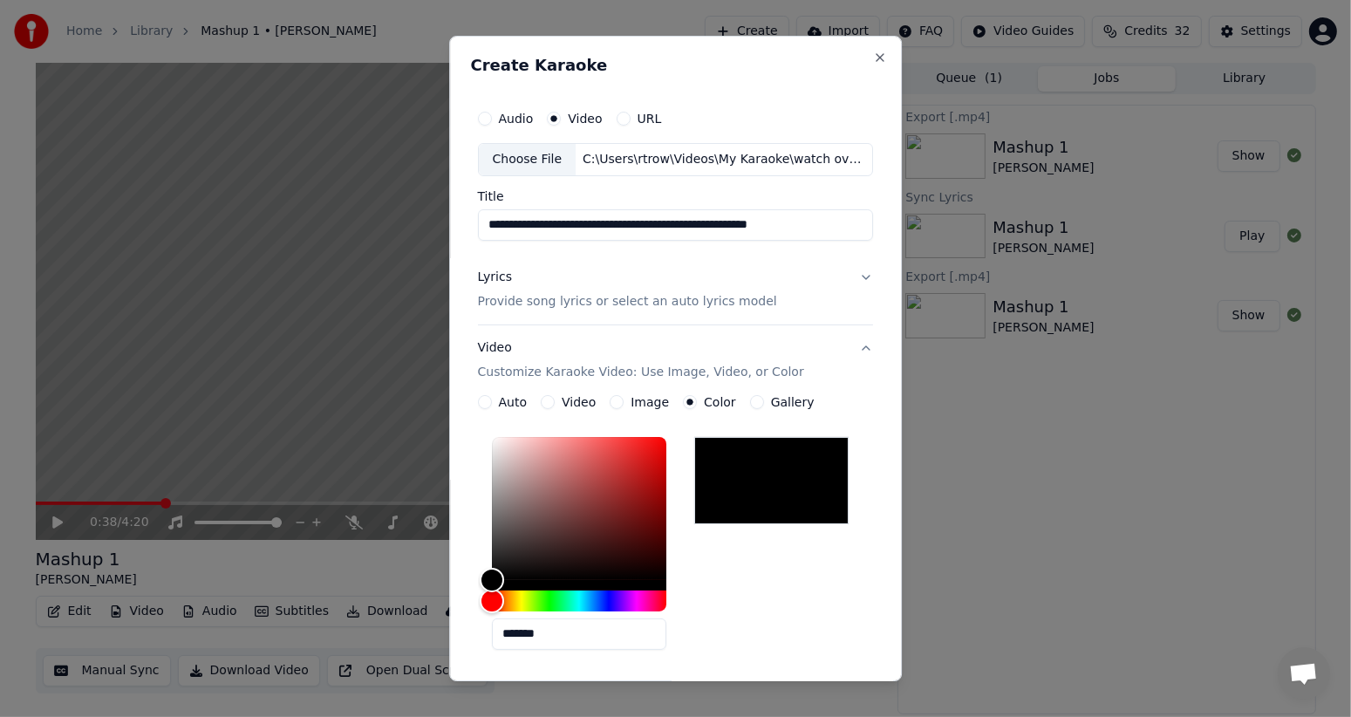
click at [774, 399] on label "Gallery" at bounding box center [793, 402] width 44 height 12
click at [764, 399] on button "Gallery" at bounding box center [757, 402] width 14 height 14
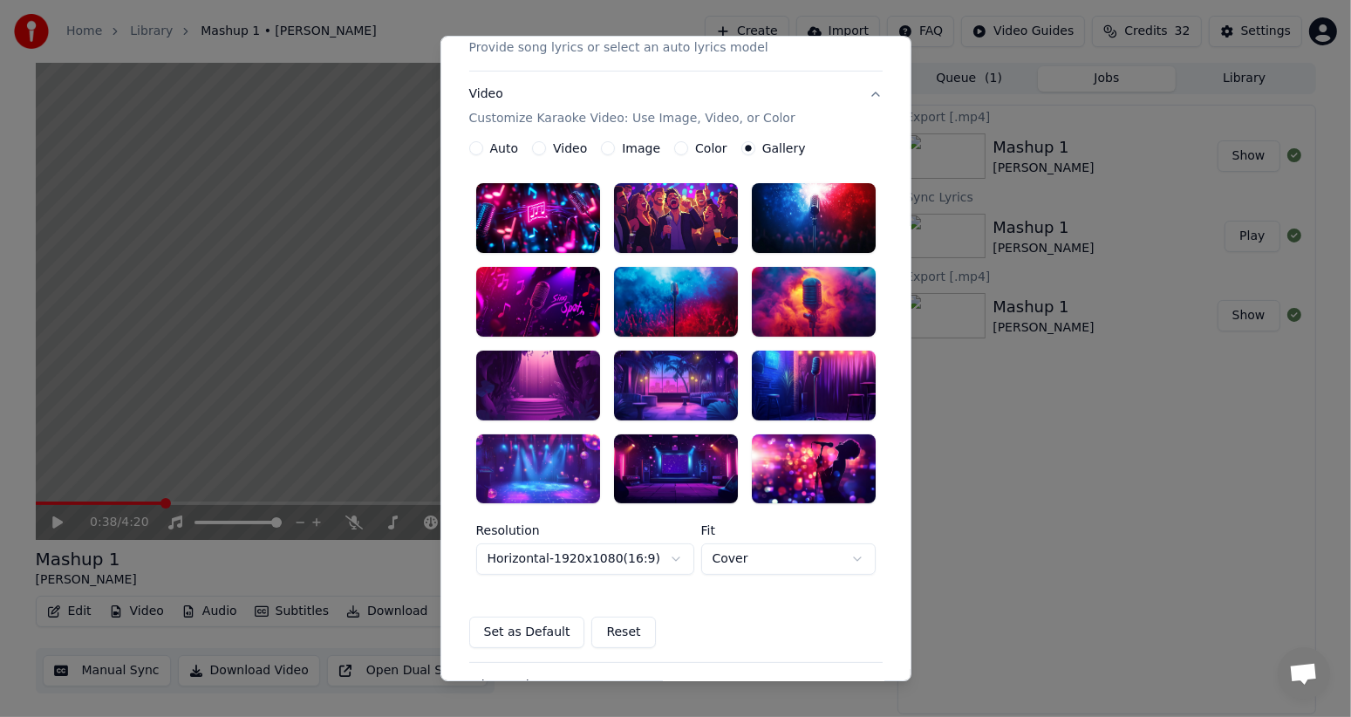
scroll to position [228, 0]
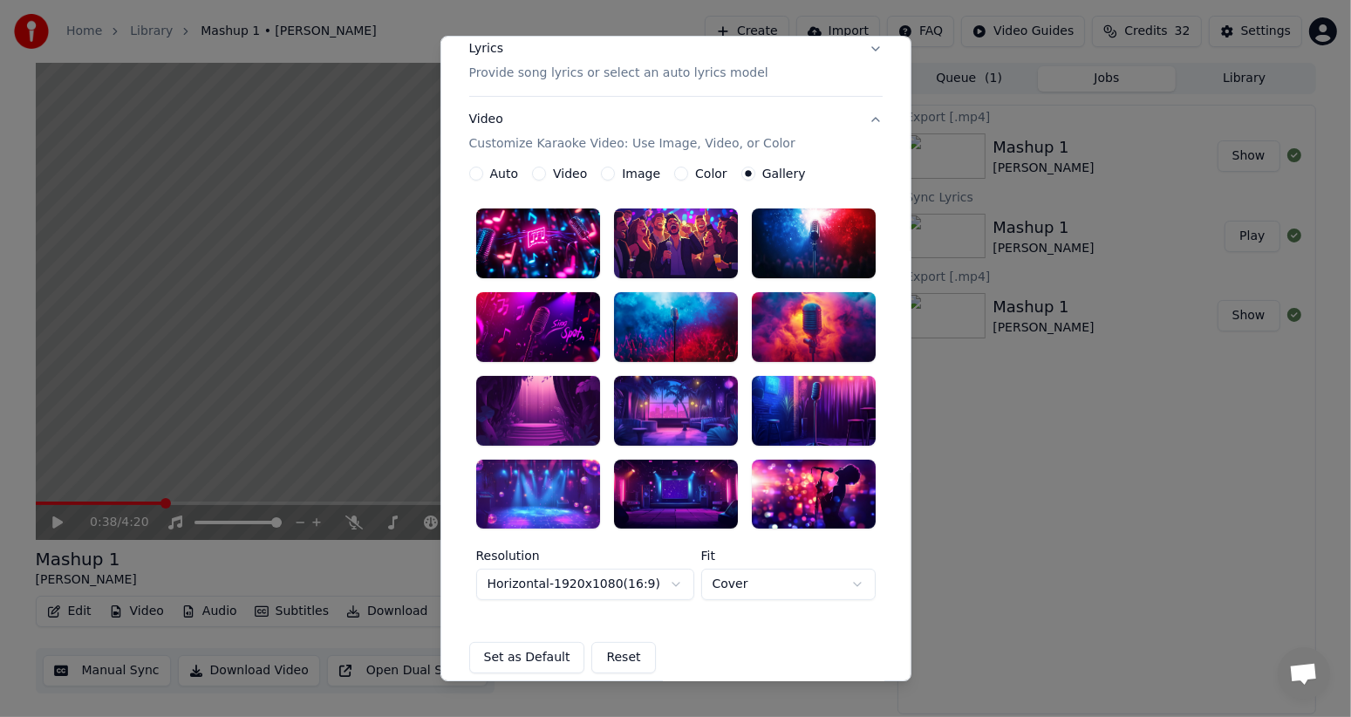
click at [540, 392] on div at bounding box center [538, 411] width 124 height 70
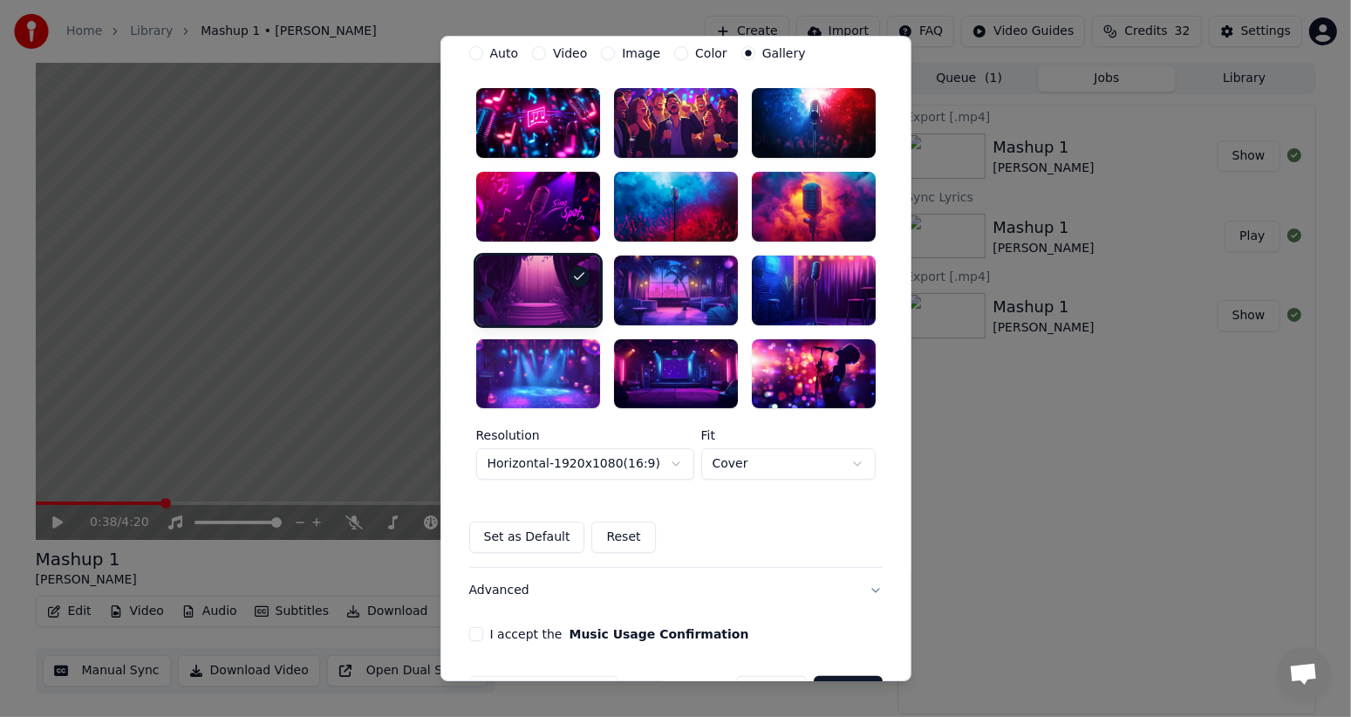
scroll to position [403, 0]
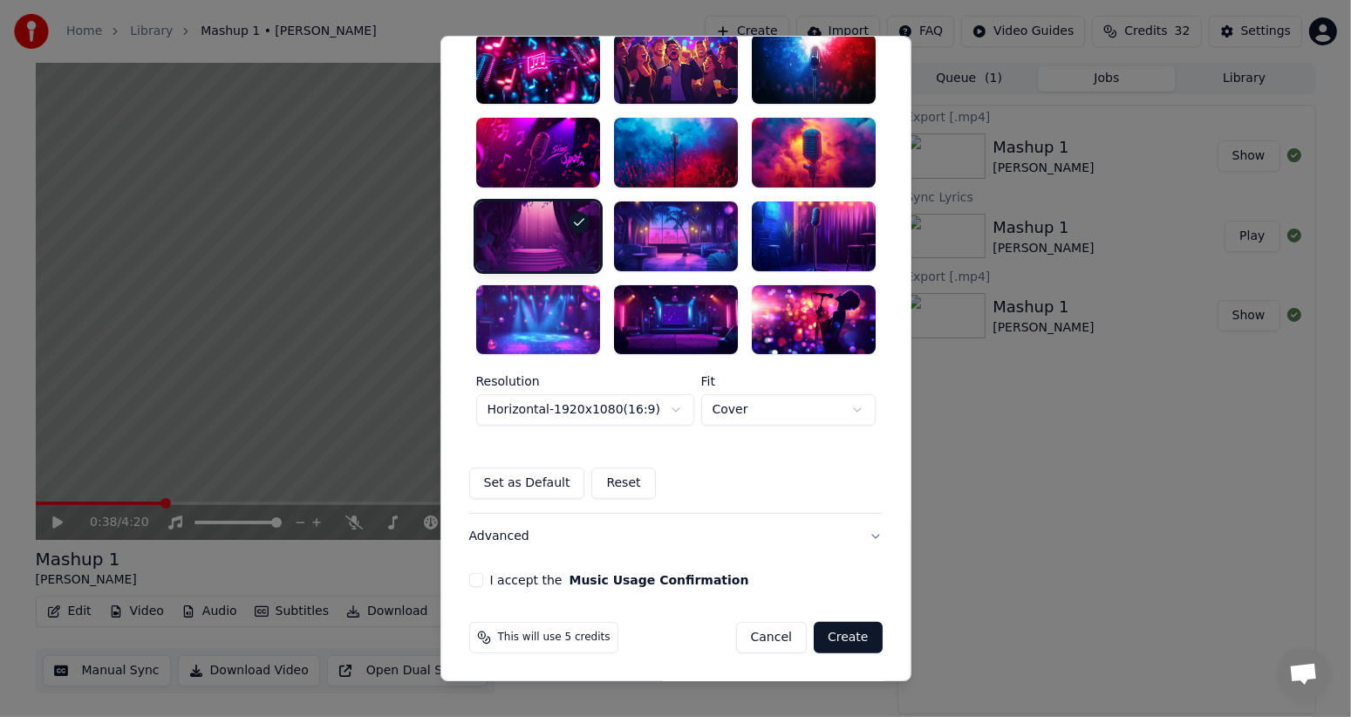
click at [469, 576] on button "I accept the Music Usage Confirmation" at bounding box center [476, 581] width 14 height 14
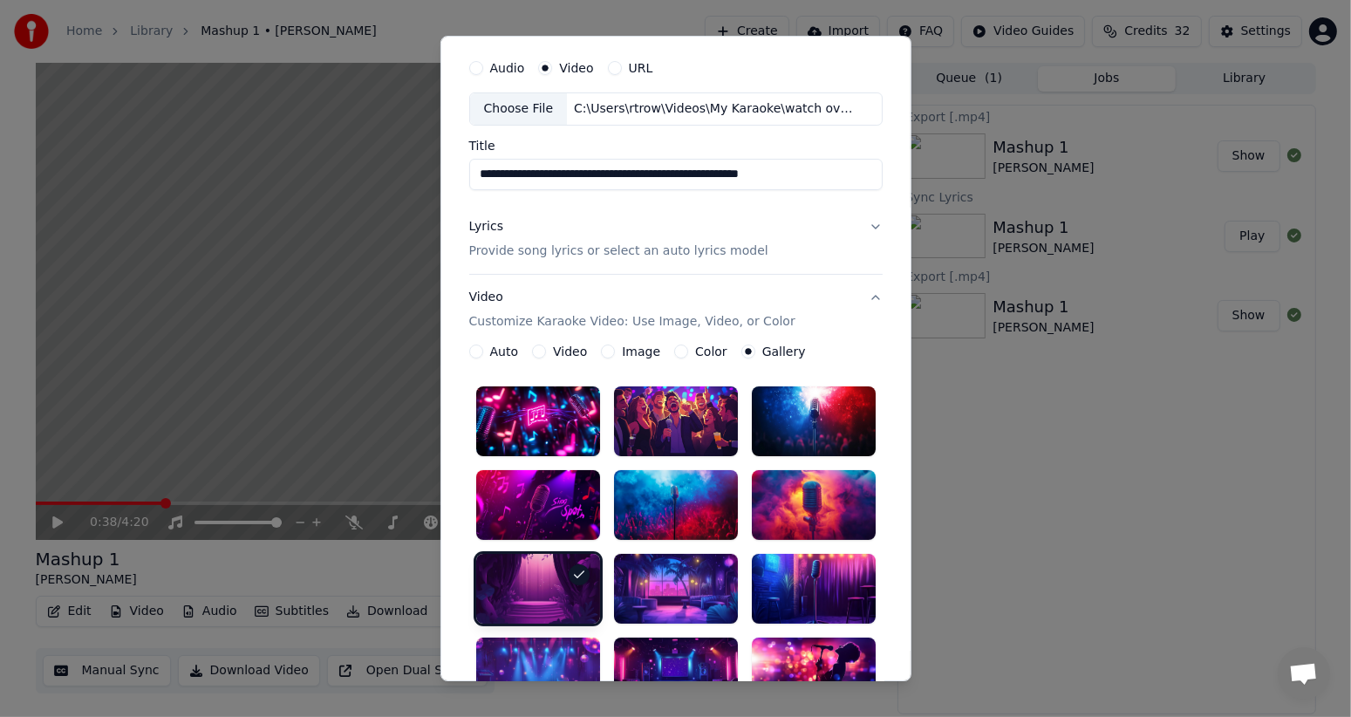
scroll to position [0, 0]
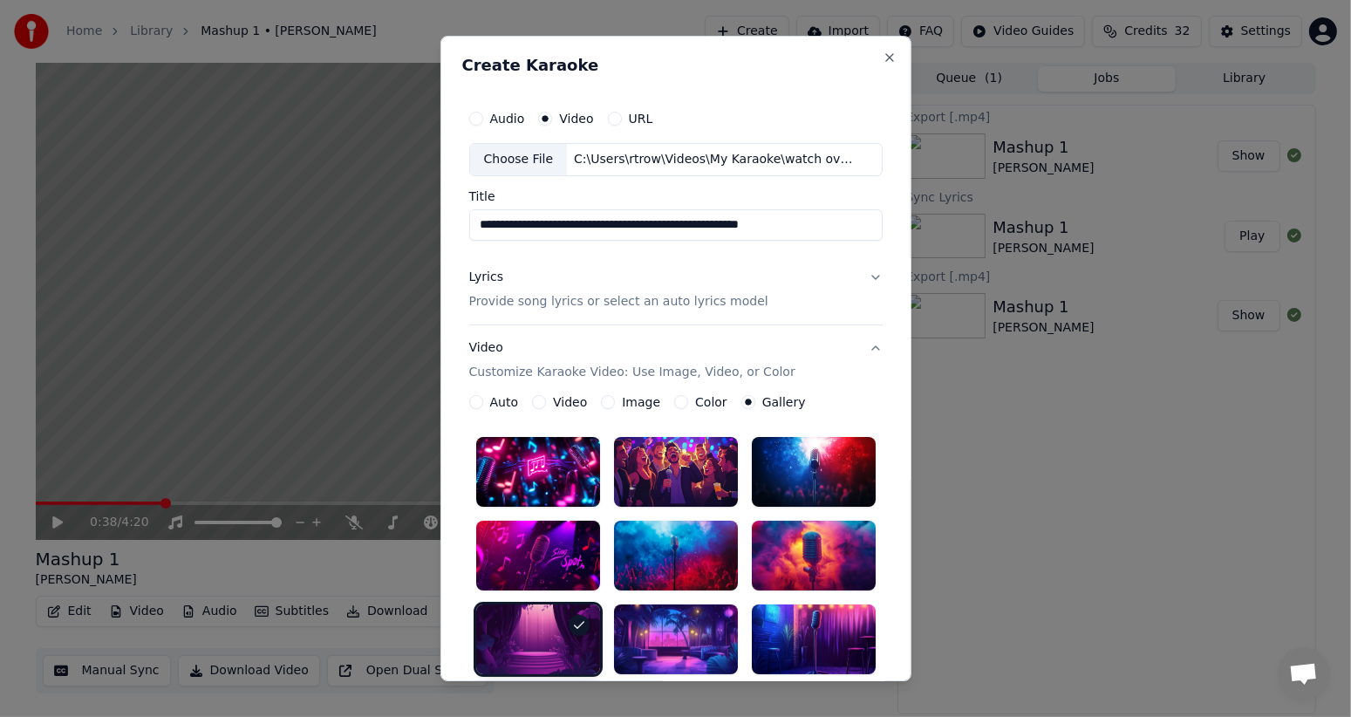
click at [497, 289] on div "Lyrics Provide song lyrics or select an auto lyrics model" at bounding box center [618, 290] width 299 height 42
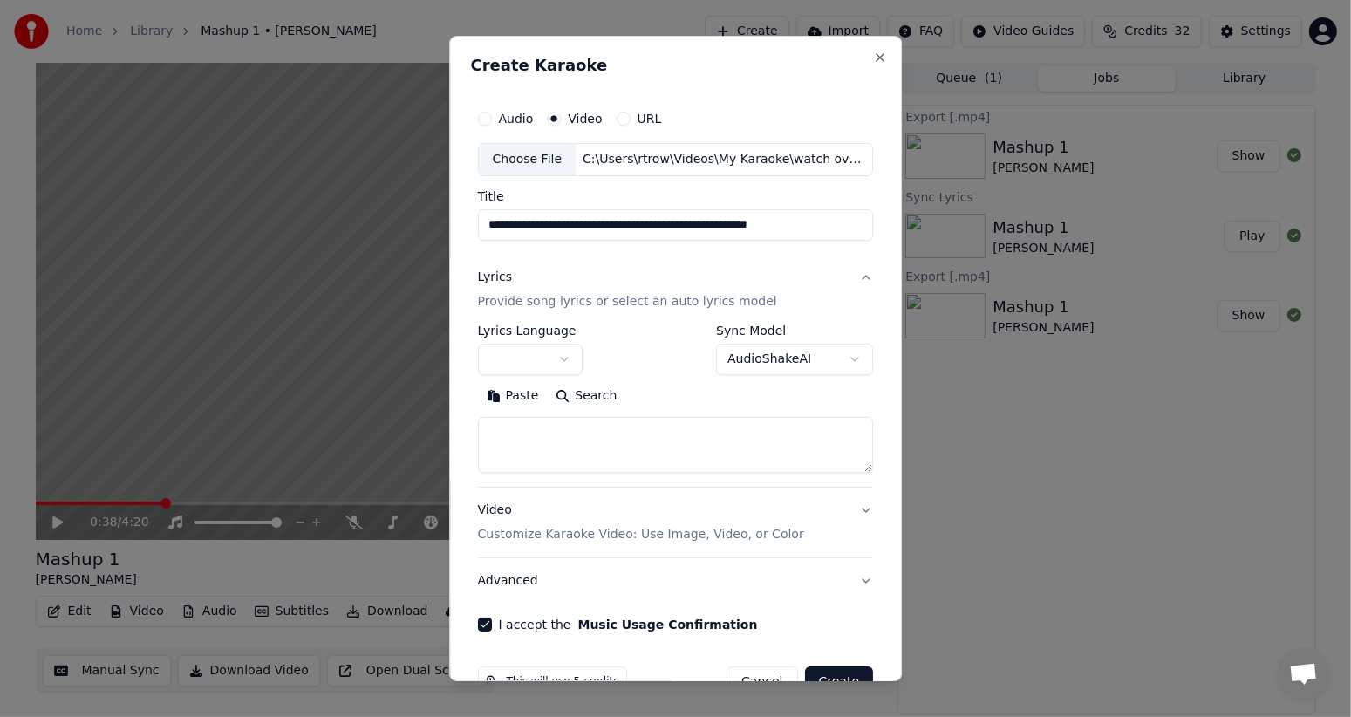
click at [512, 428] on textarea at bounding box center [676, 445] width 396 height 56
click at [518, 392] on button "Paste" at bounding box center [513, 396] width 70 height 28
click at [825, 676] on button "Create" at bounding box center [839, 681] width 69 height 31
type textarea "**********"
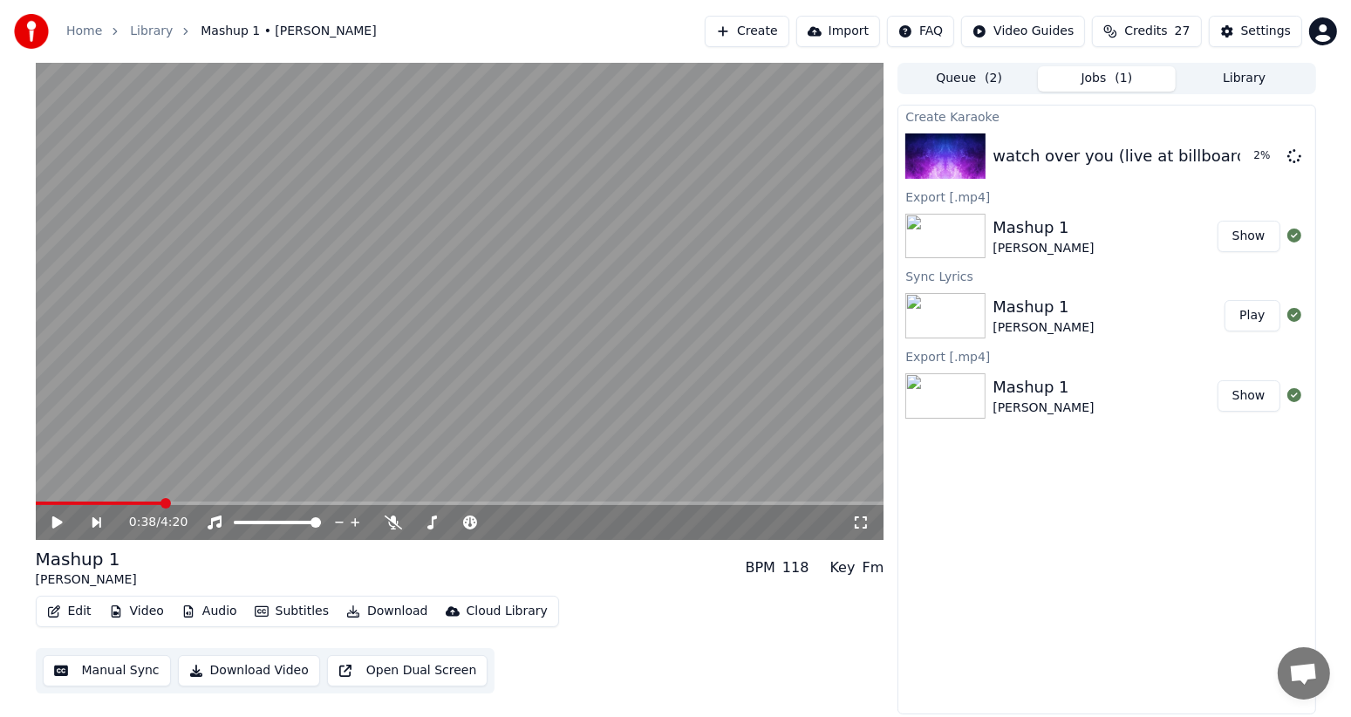
click at [287, 610] on button "Subtitles" at bounding box center [292, 611] width 88 height 24
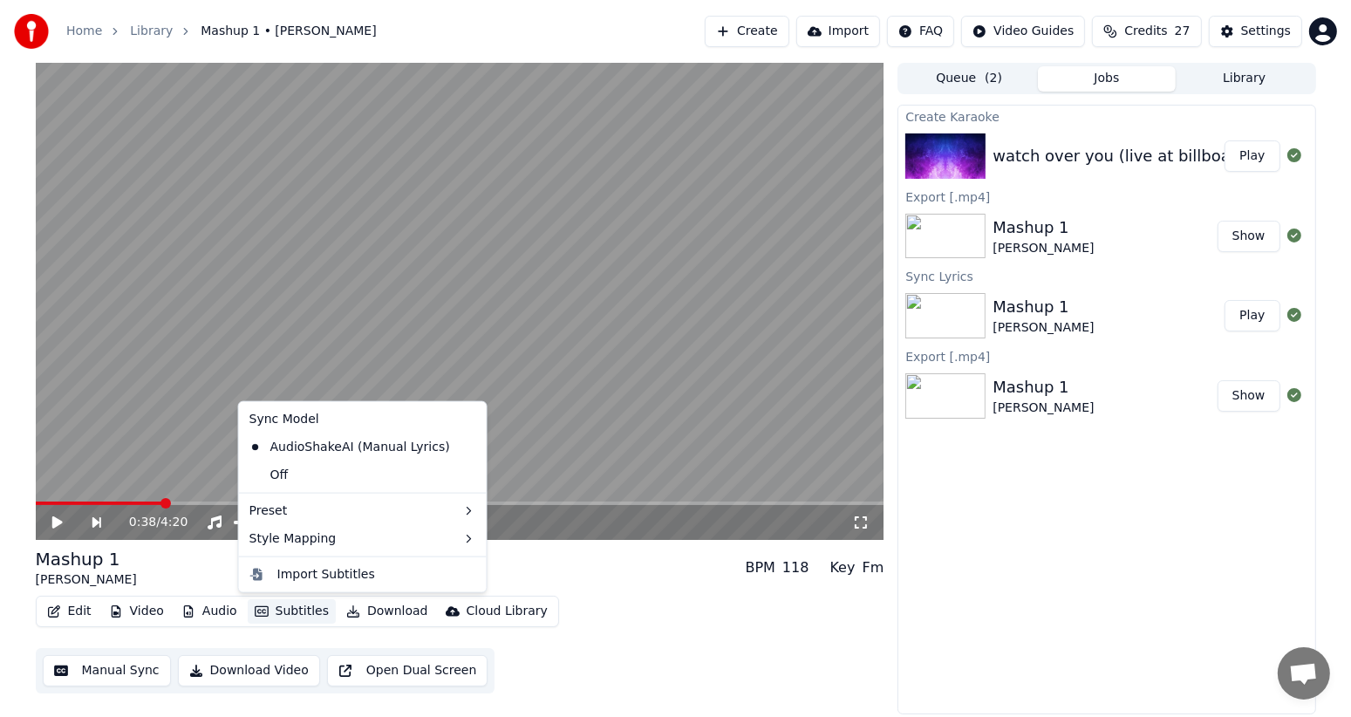
click at [1257, 156] on button "Play" at bounding box center [1251, 155] width 55 height 31
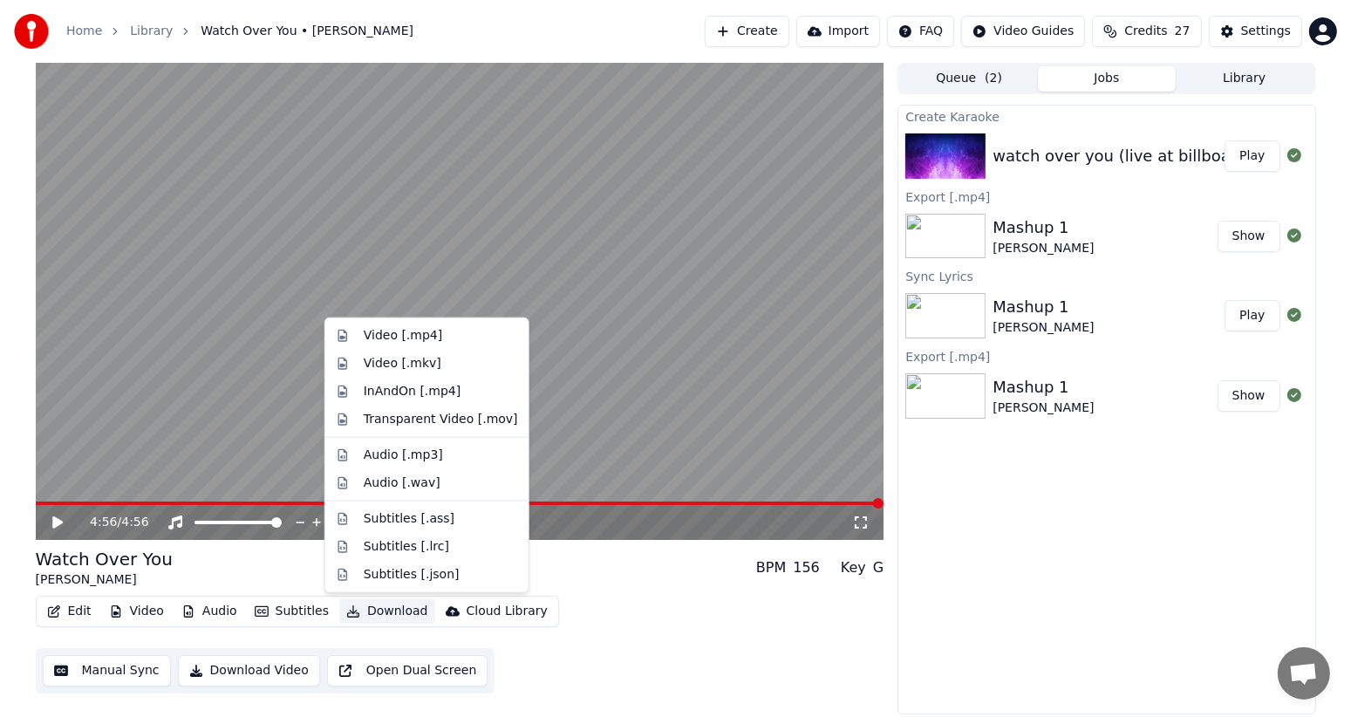
click at [378, 608] on button "Download" at bounding box center [387, 611] width 96 height 24
click at [379, 331] on div "Video [.mp4]" at bounding box center [403, 335] width 78 height 17
